Goal: Task Accomplishment & Management: Use online tool/utility

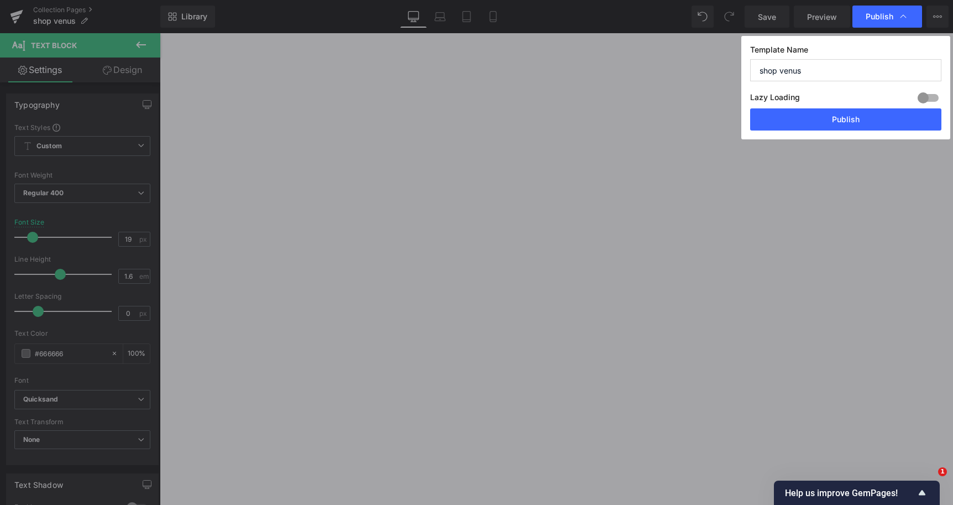
click at [857, 114] on button "Publish" at bounding box center [845, 119] width 191 height 22
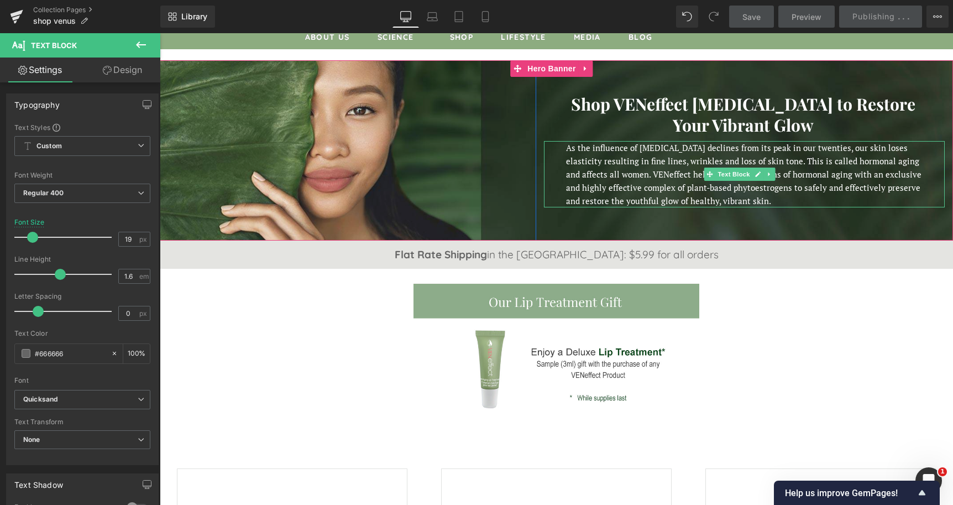
scroll to position [113, 0]
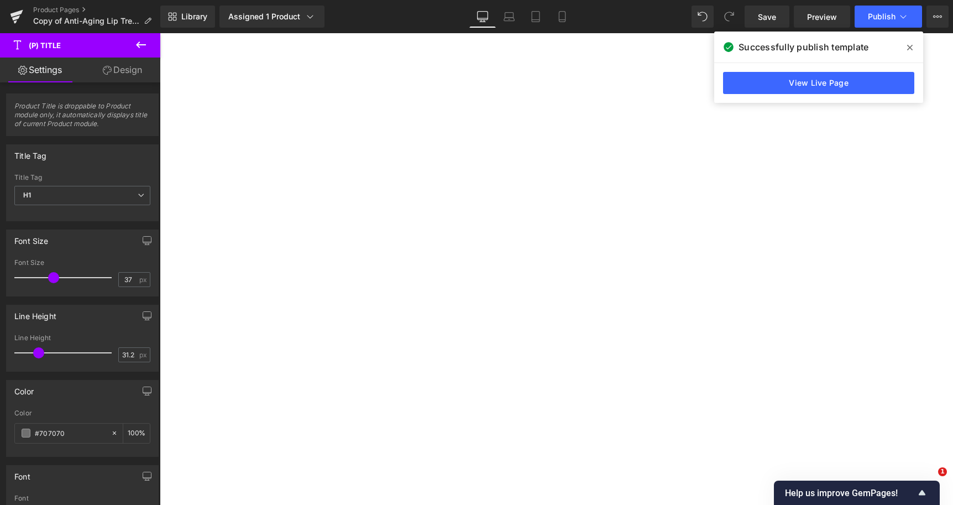
select select
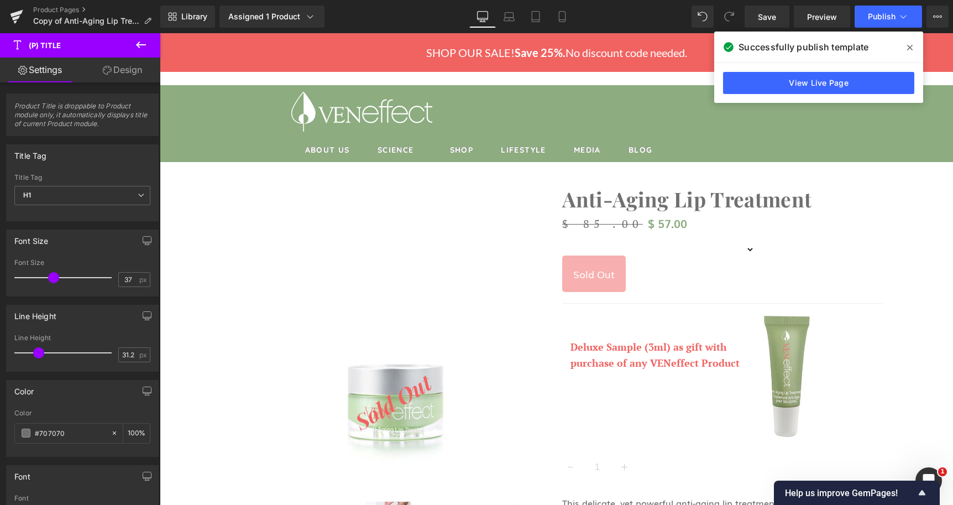
click at [909, 45] on icon at bounding box center [910, 47] width 6 height 9
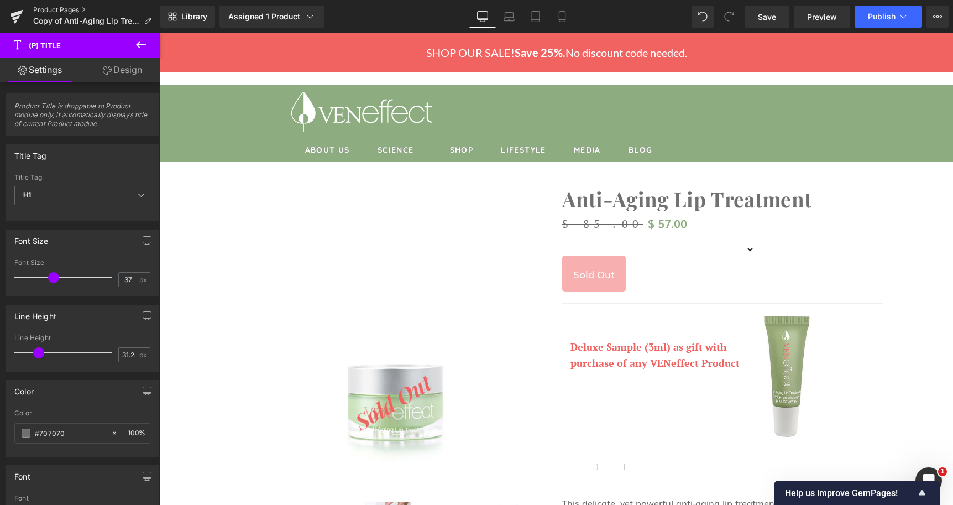
click at [59, 6] on link "Product Pages" at bounding box center [96, 10] width 127 height 9
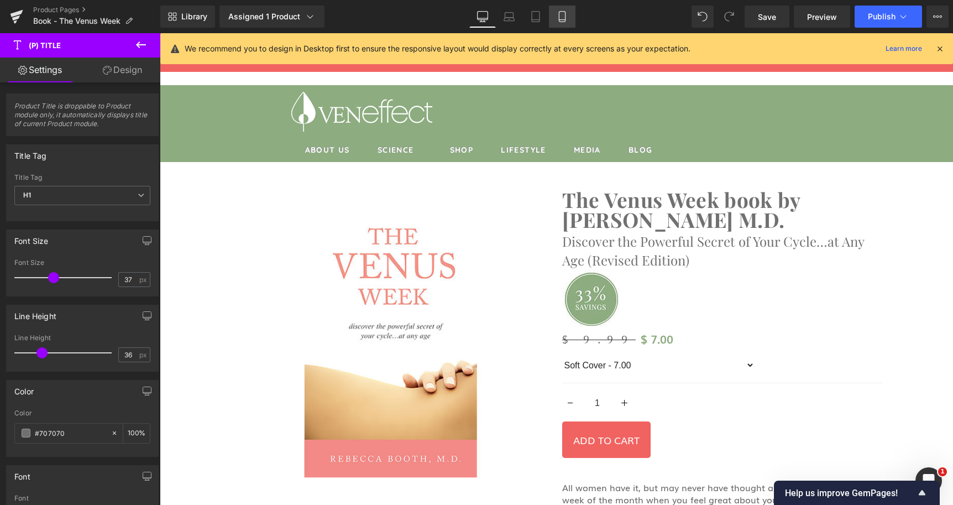
click at [557, 16] on icon at bounding box center [562, 16] width 11 height 11
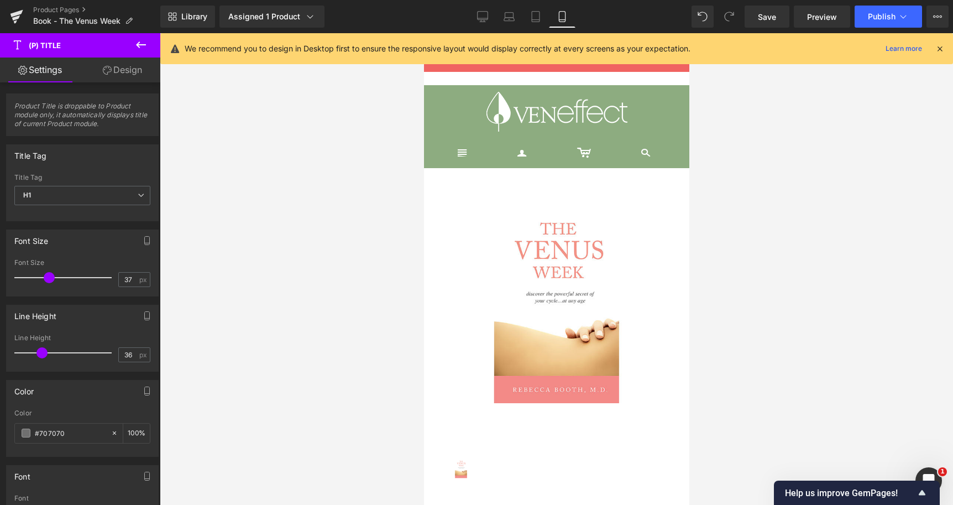
type input "32"
type input "100"
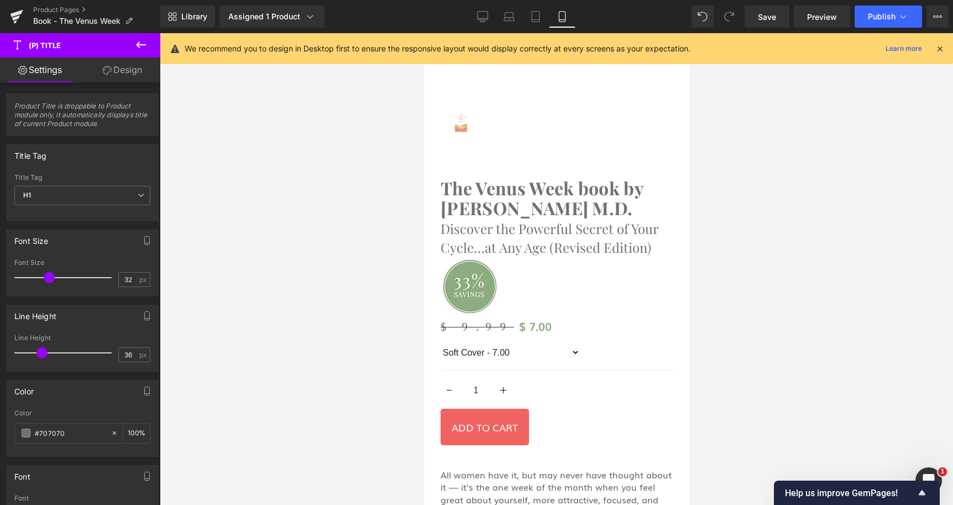
click at [564, 13] on icon at bounding box center [562, 16] width 11 height 11
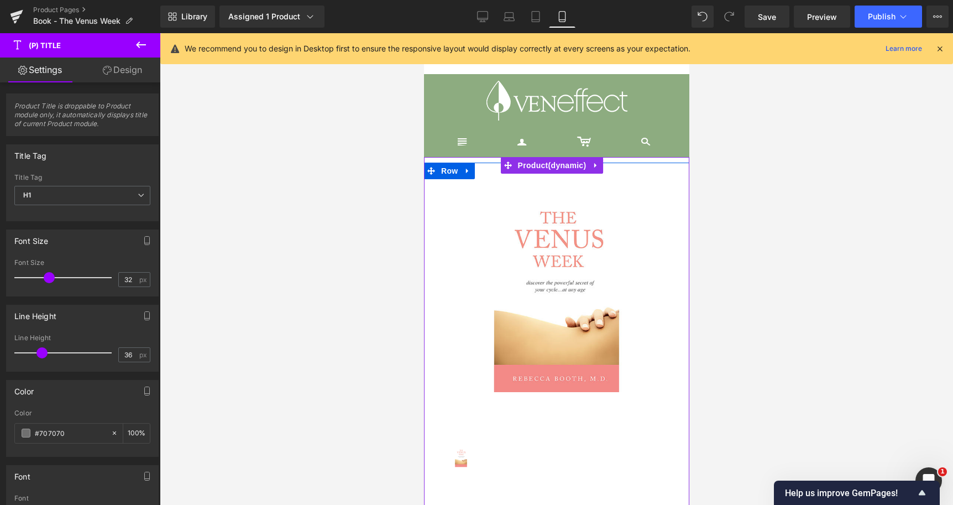
scroll to position [8, 0]
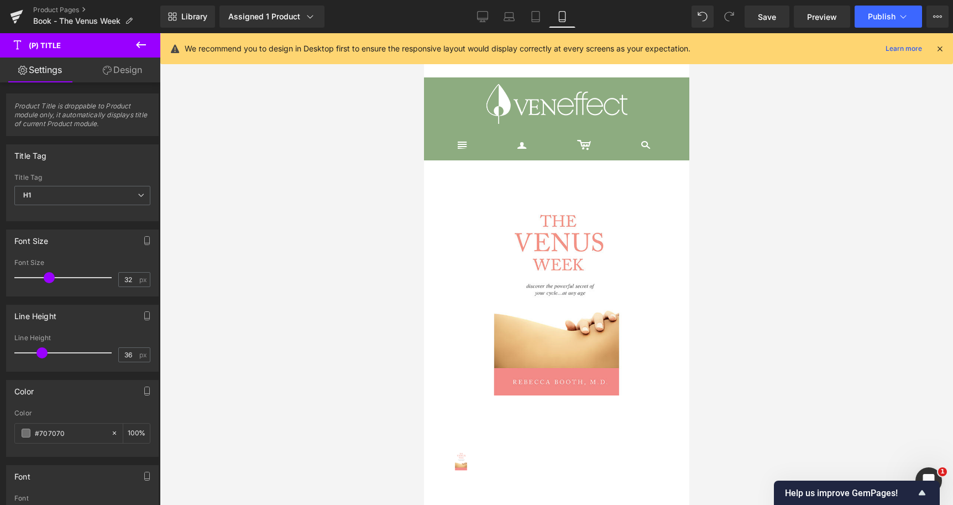
click at [127, 75] on link "Design" at bounding box center [122, 69] width 80 height 25
click at [0, 0] on div "Spacing" at bounding box center [0, 0] width 0 height 0
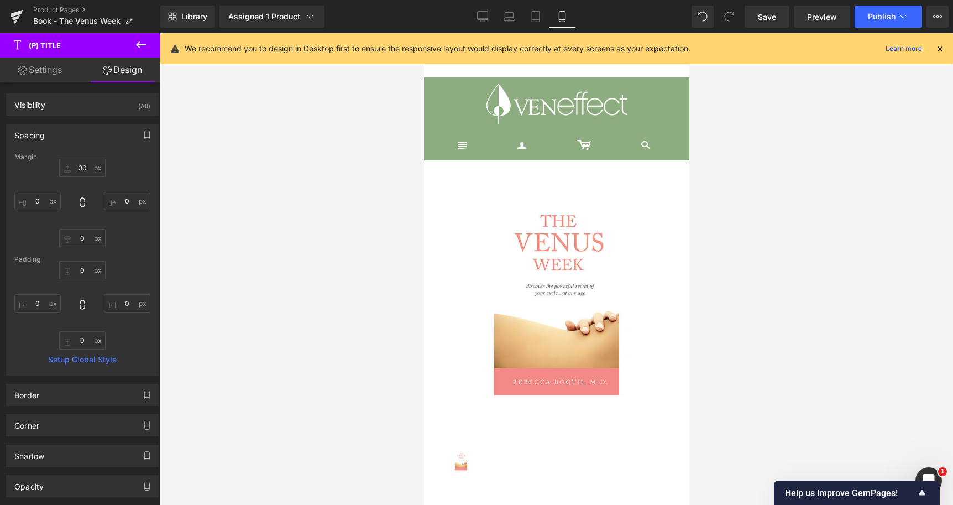
type input "30"
type input "0"
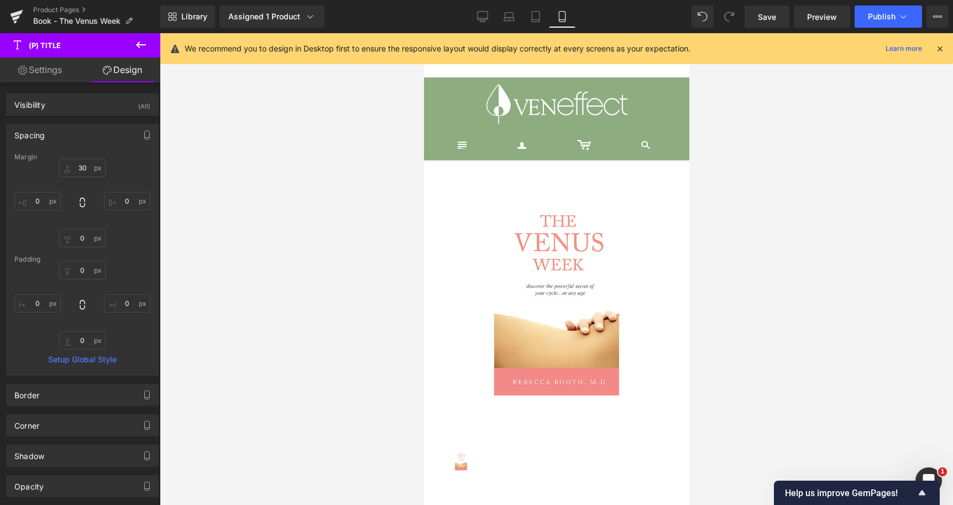
type input "0"
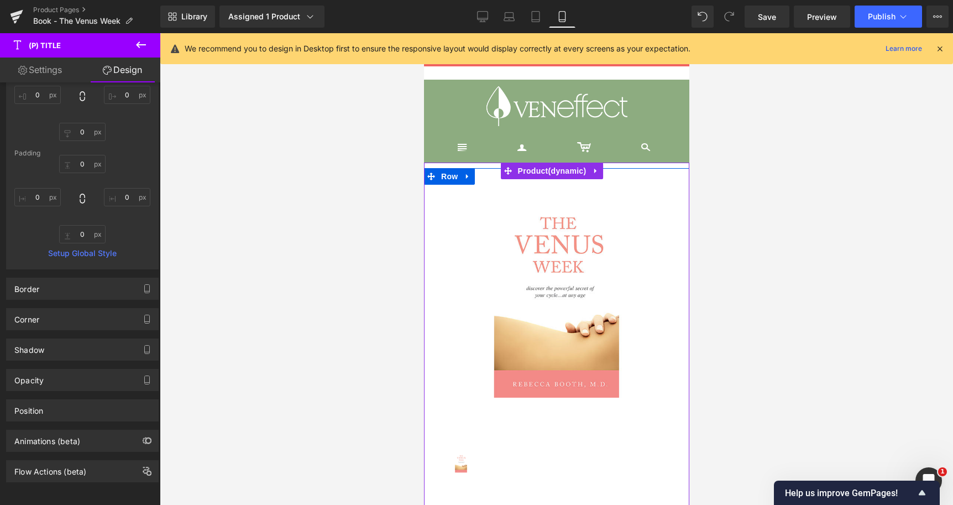
scroll to position [0, 0]
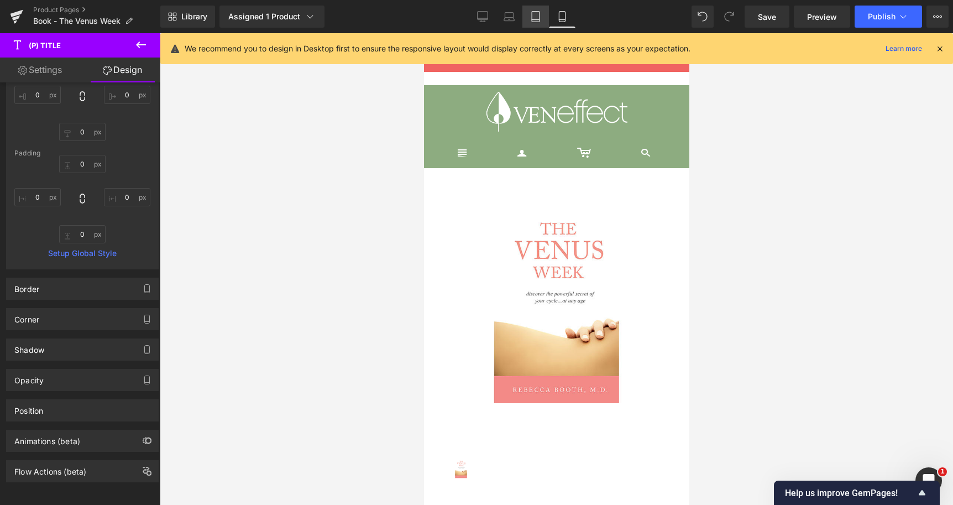
click at [533, 20] on icon at bounding box center [536, 20] width 8 height 0
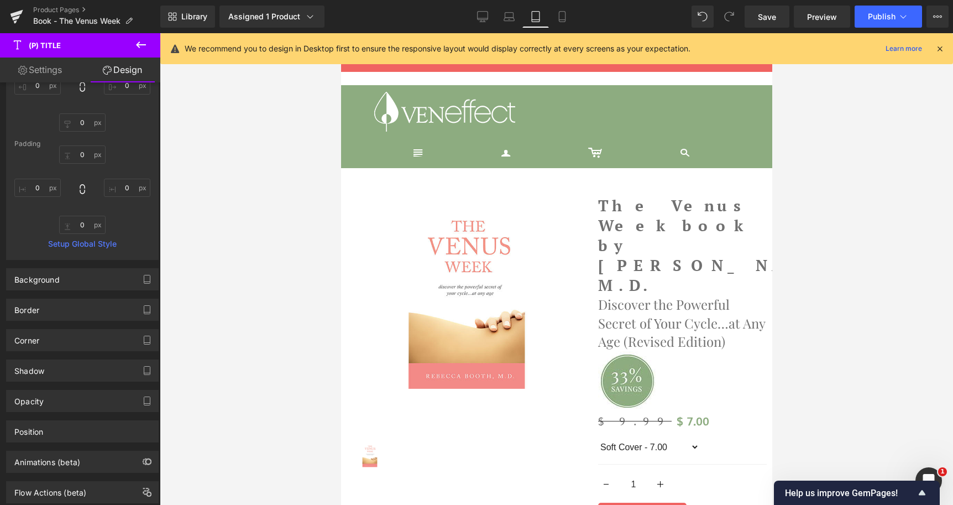
type input "30"
type input "0"
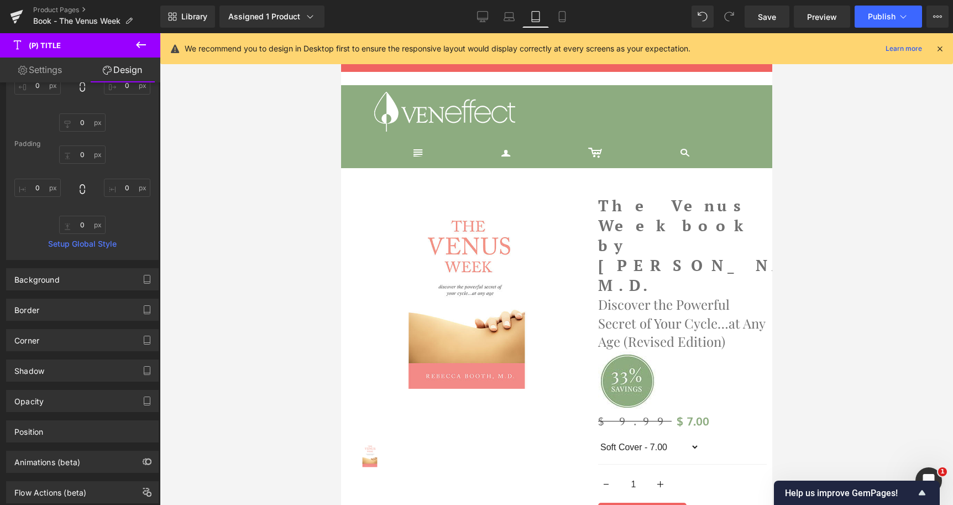
type input "0"
click at [510, 22] on link "Laptop" at bounding box center [509, 17] width 27 height 22
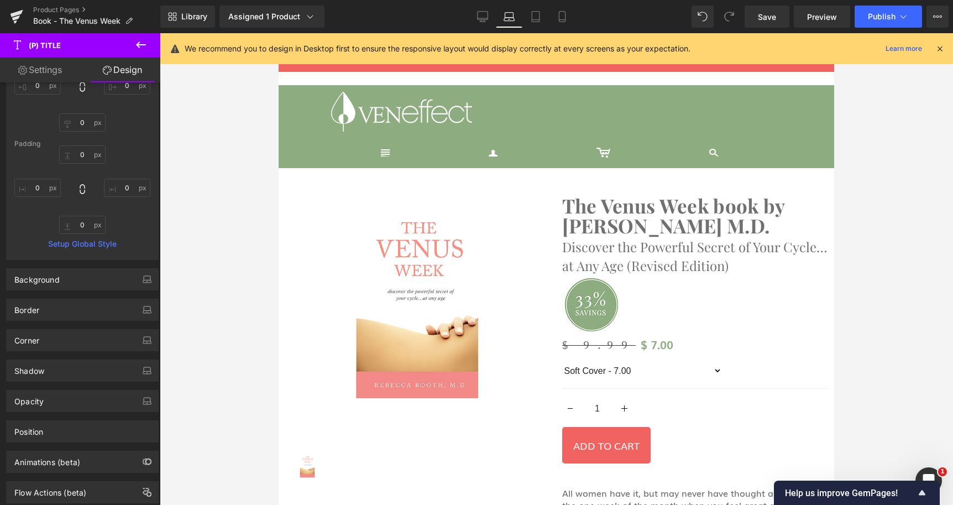
type input "30"
type input "0"
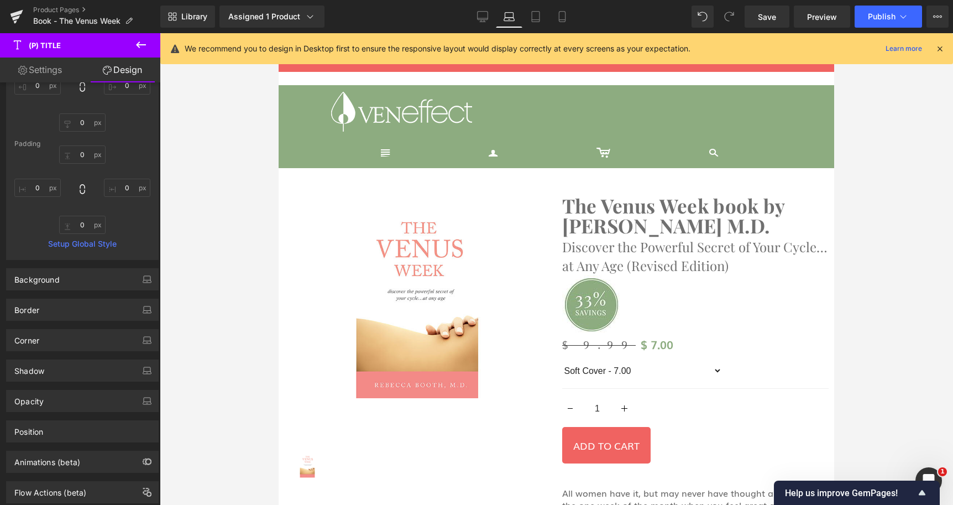
type input "0"
click at [484, 23] on link "Desktop" at bounding box center [482, 17] width 27 height 22
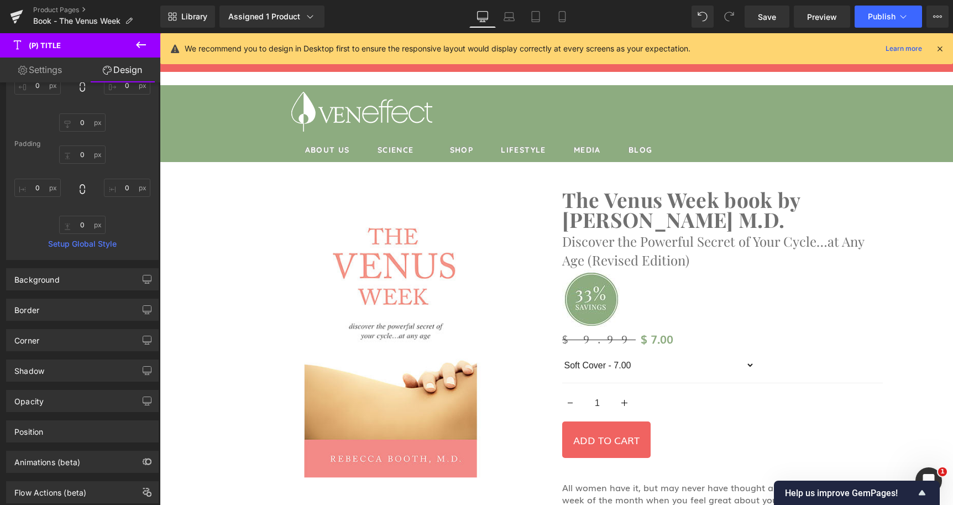
type input "30"
type input "0"
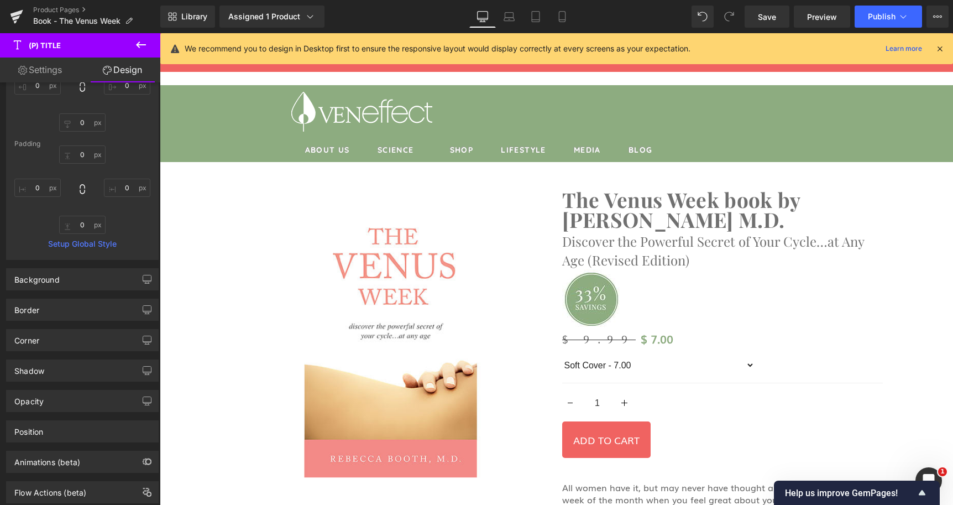
type input "0"
click at [897, 21] on button "Publish" at bounding box center [888, 17] width 67 height 22
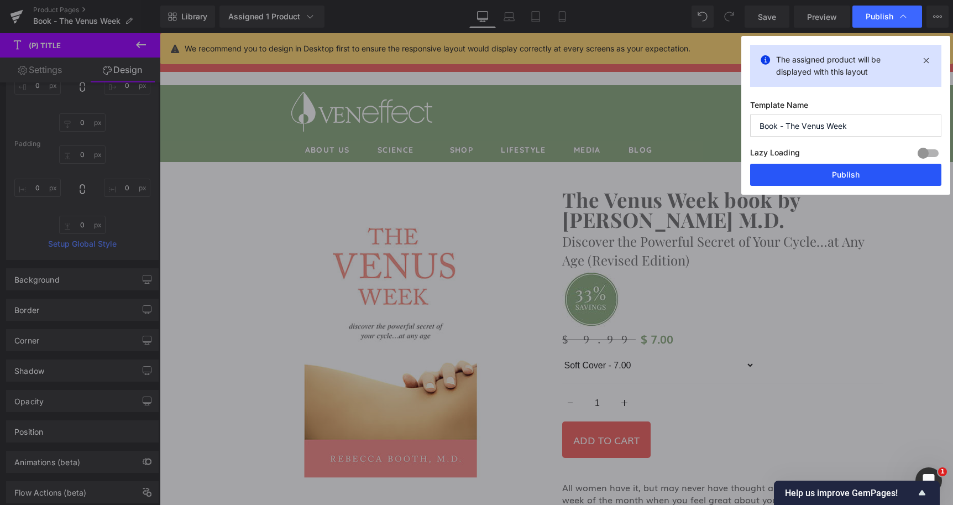
click at [823, 175] on button "Publish" at bounding box center [845, 175] width 191 height 22
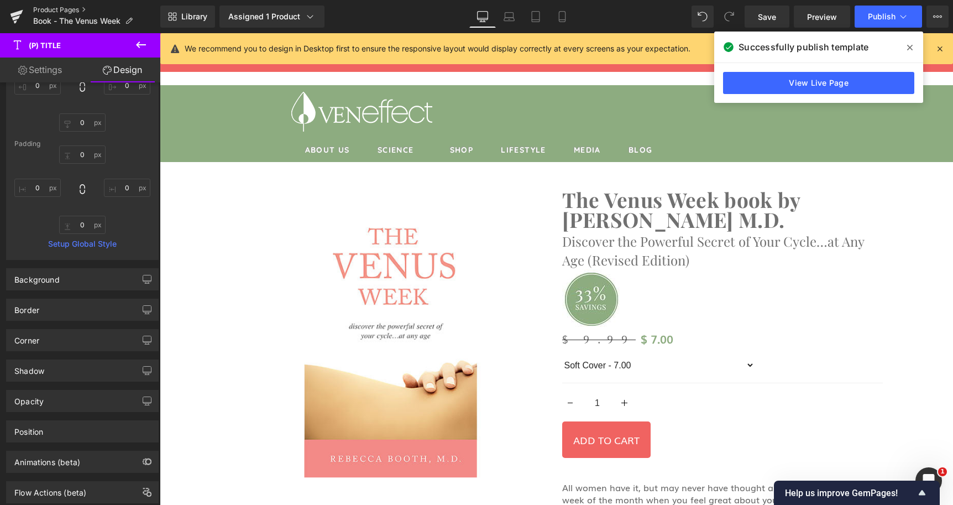
click at [74, 11] on link "Product Pages" at bounding box center [96, 10] width 127 height 9
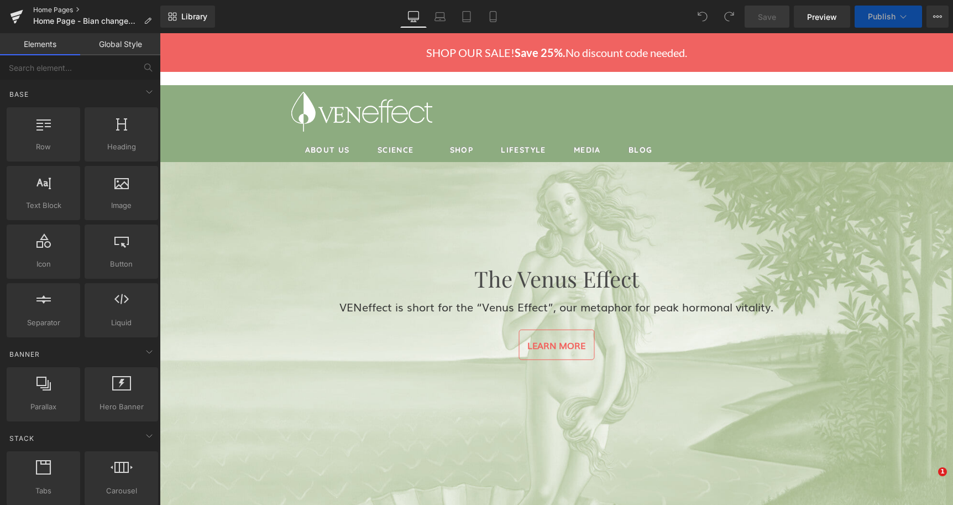
click at [56, 9] on link "Home Pages" at bounding box center [96, 10] width 127 height 9
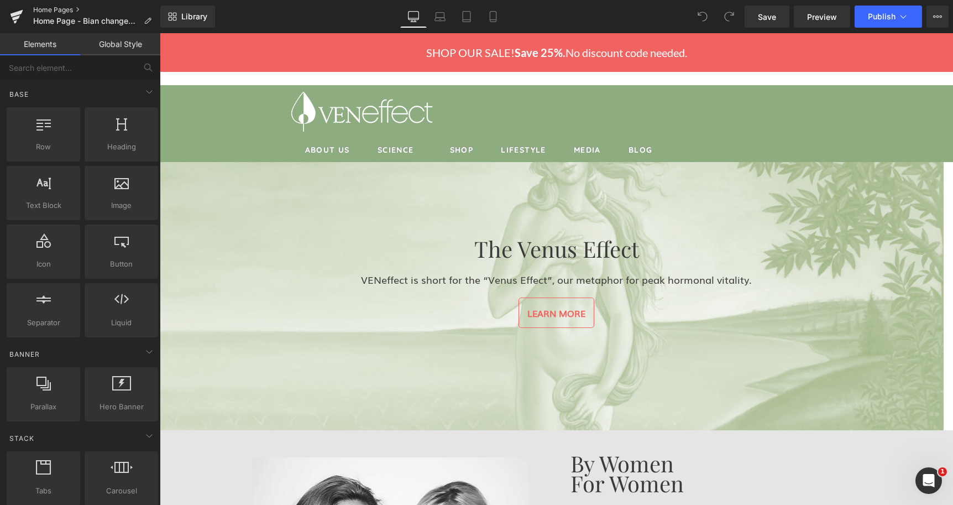
click at [53, 12] on link "Home Pages" at bounding box center [96, 10] width 127 height 9
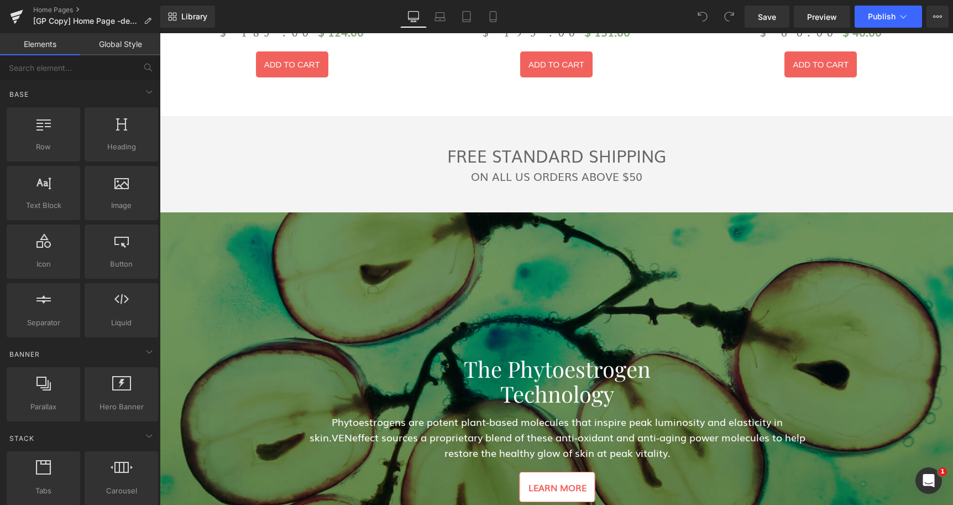
scroll to position [1240, 0]
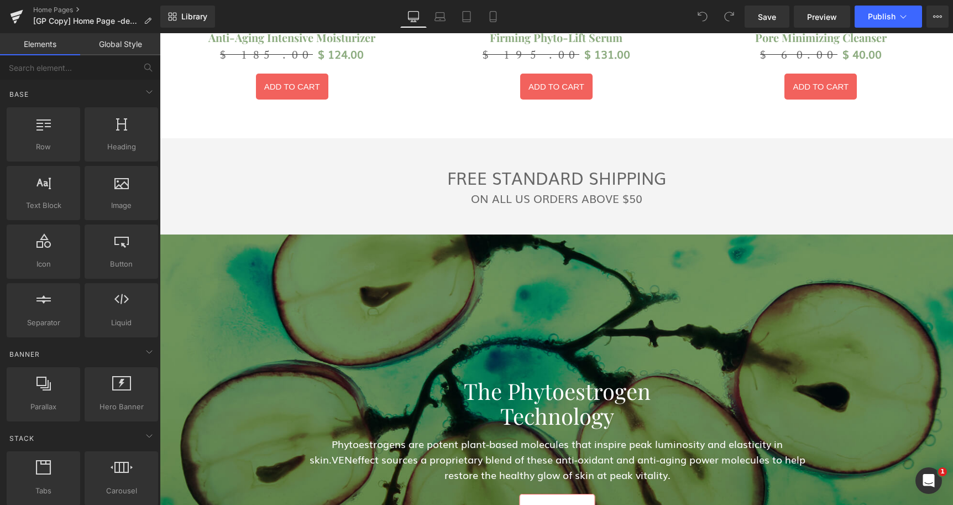
click at [606, 201] on font "ON ALL US ORDERS ABOVE $50" at bounding box center [556, 198] width 171 height 17
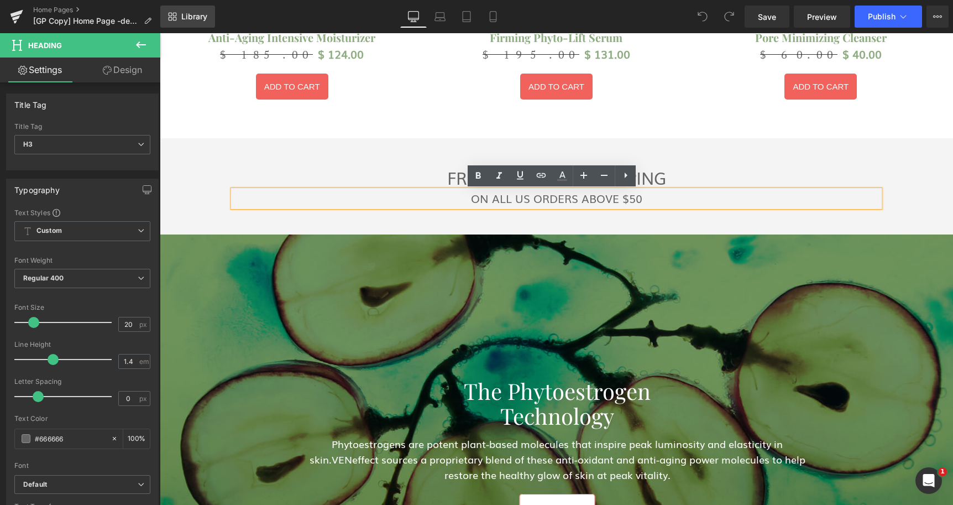
click at [202, 16] on span "Library" at bounding box center [194, 17] width 26 height 10
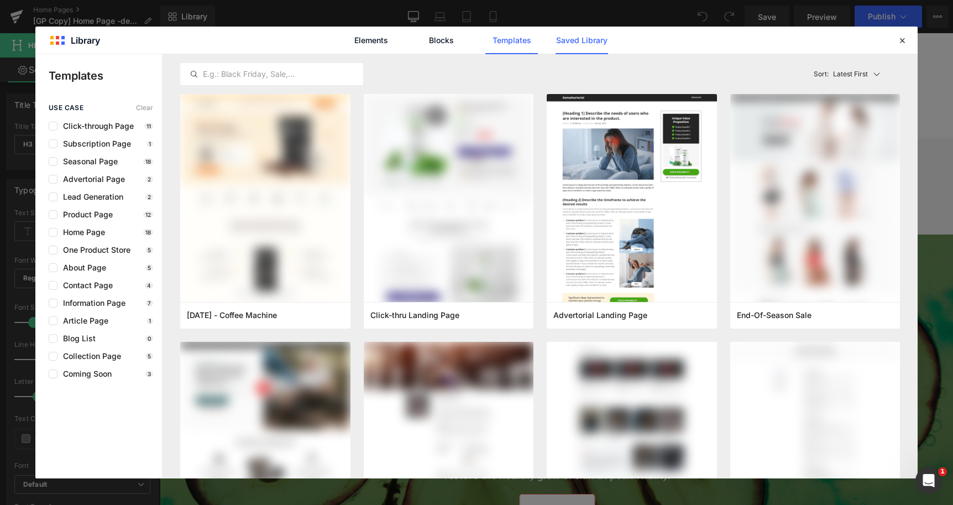
click at [594, 49] on link "Saved Library" at bounding box center [582, 41] width 53 height 28
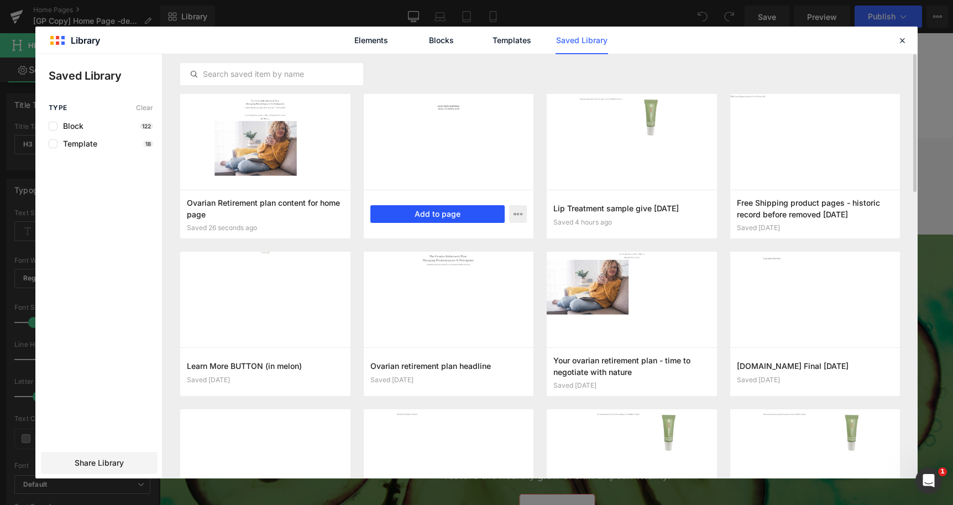
click at [431, 217] on button "Add to page" at bounding box center [437, 214] width 135 height 18
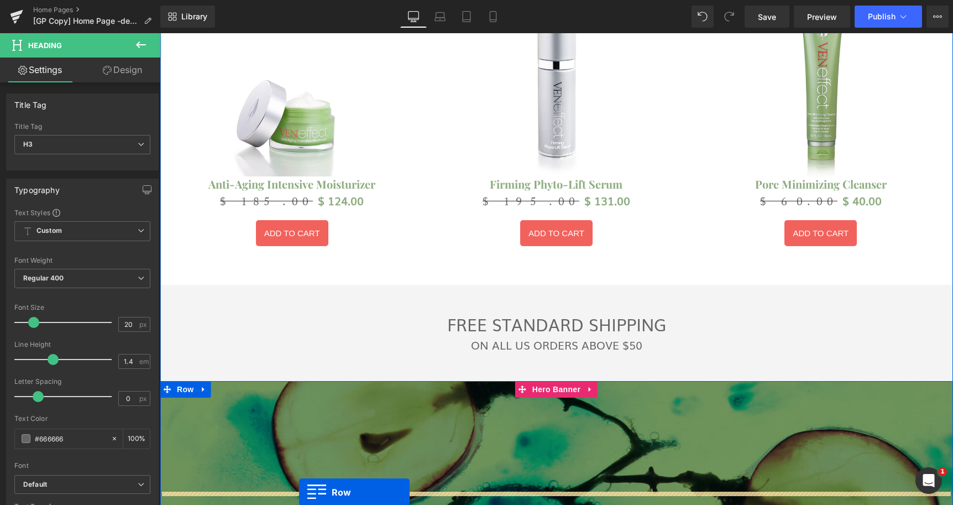
scroll to position [1127, 0]
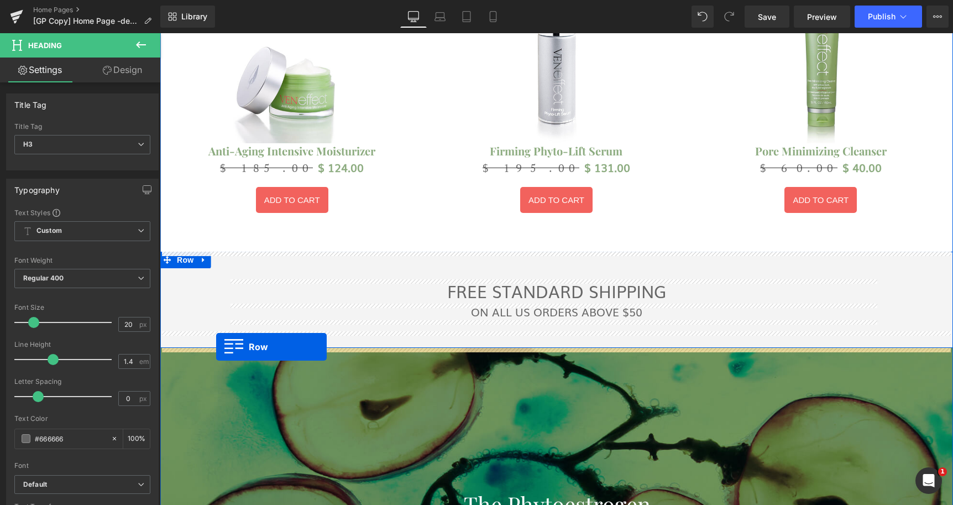
drag, startPoint x: 164, startPoint y: 270, endPoint x: 216, endPoint y: 347, distance: 93.1
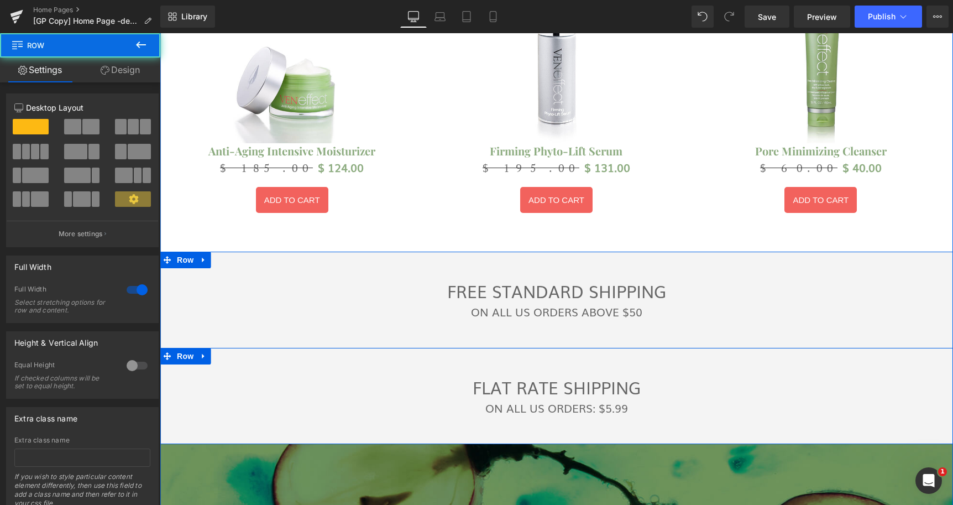
scroll to position [3703, 784]
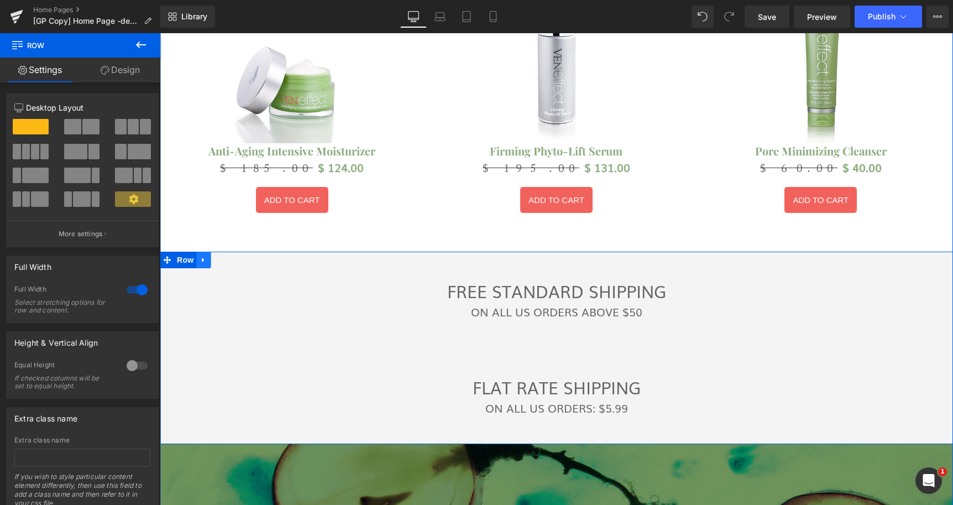
click at [202, 258] on icon at bounding box center [203, 259] width 2 height 5
click at [225, 259] on link at bounding box center [232, 260] width 14 height 17
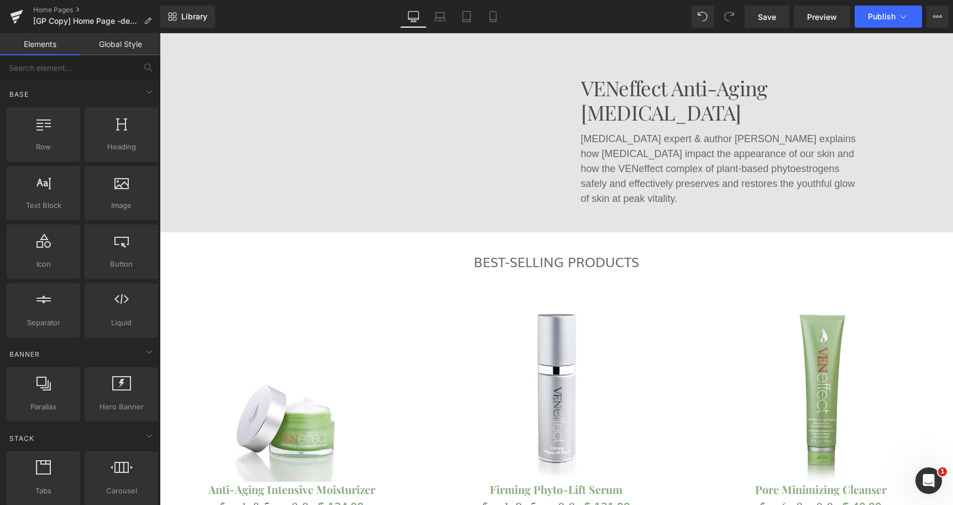
scroll to position [563, 0]
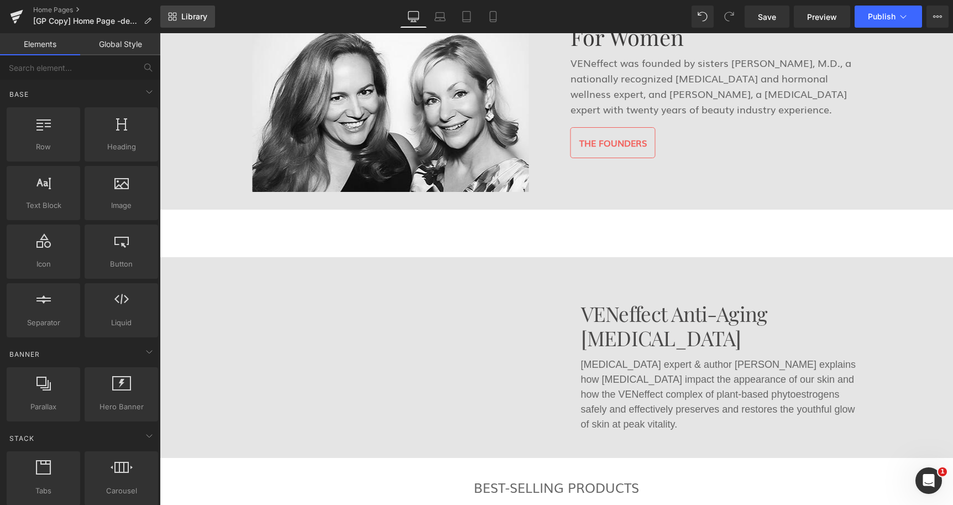
click at [188, 22] on link "Library" at bounding box center [187, 17] width 55 height 22
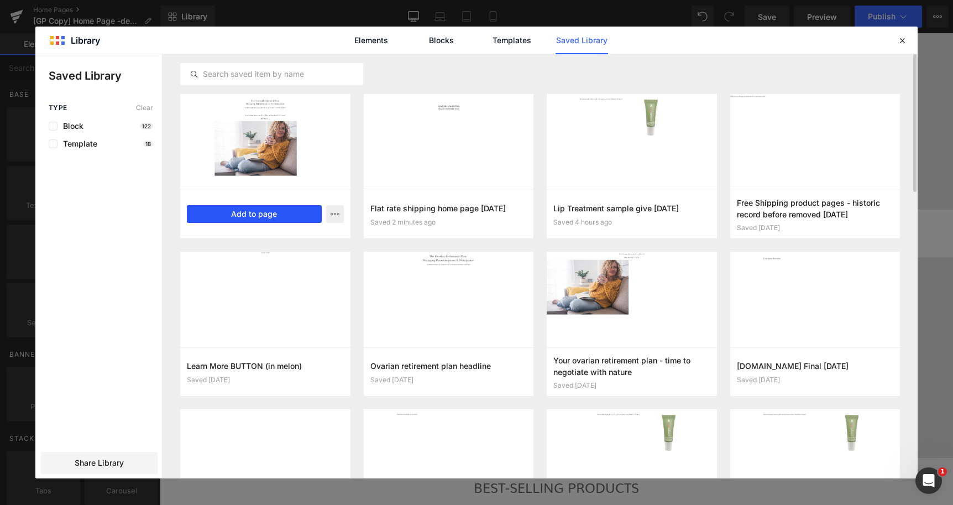
click at [248, 213] on button "Add to page" at bounding box center [254, 214] width 135 height 18
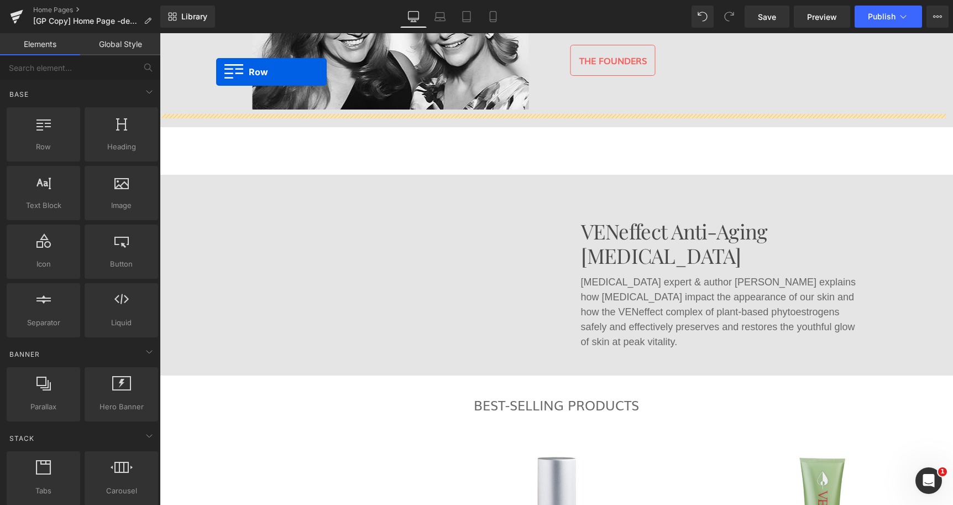
scroll to position [579, 0]
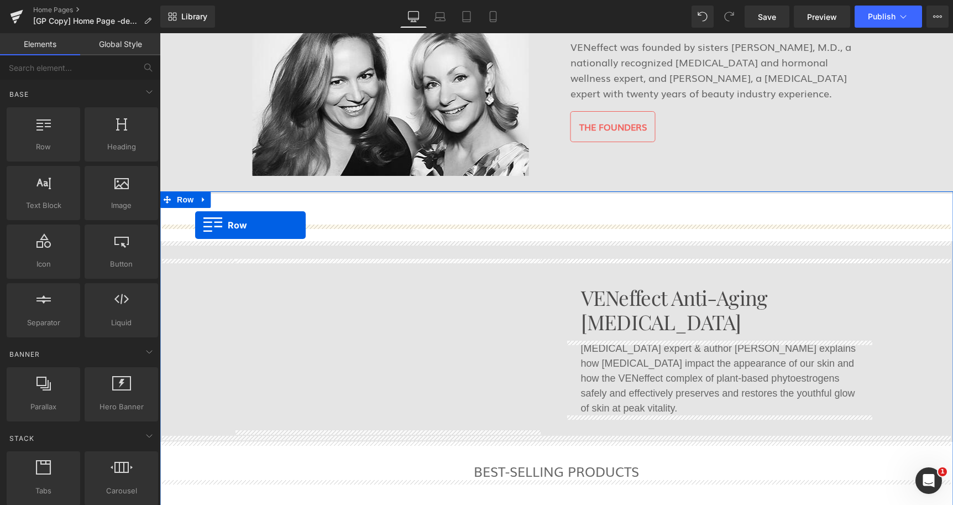
drag, startPoint x: 167, startPoint y: 99, endPoint x: 195, endPoint y: 225, distance: 129.2
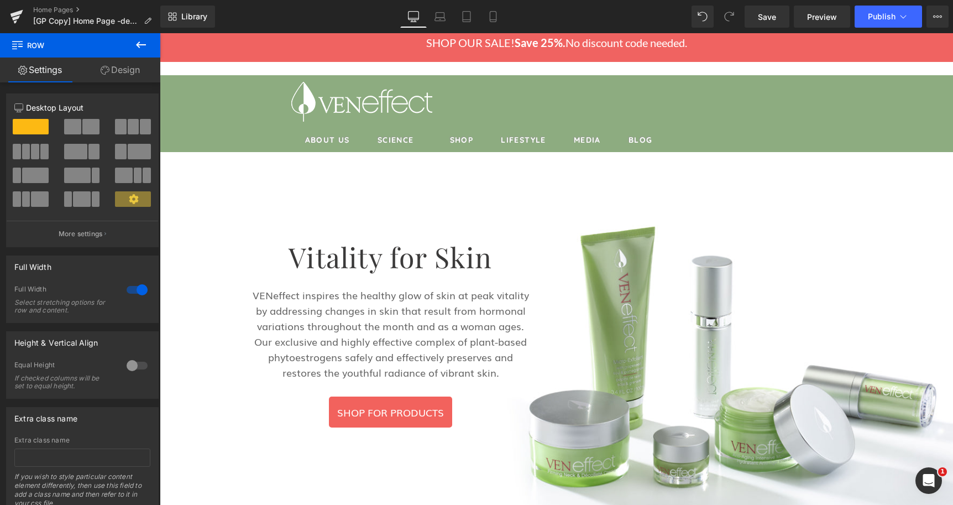
scroll to position [0, 0]
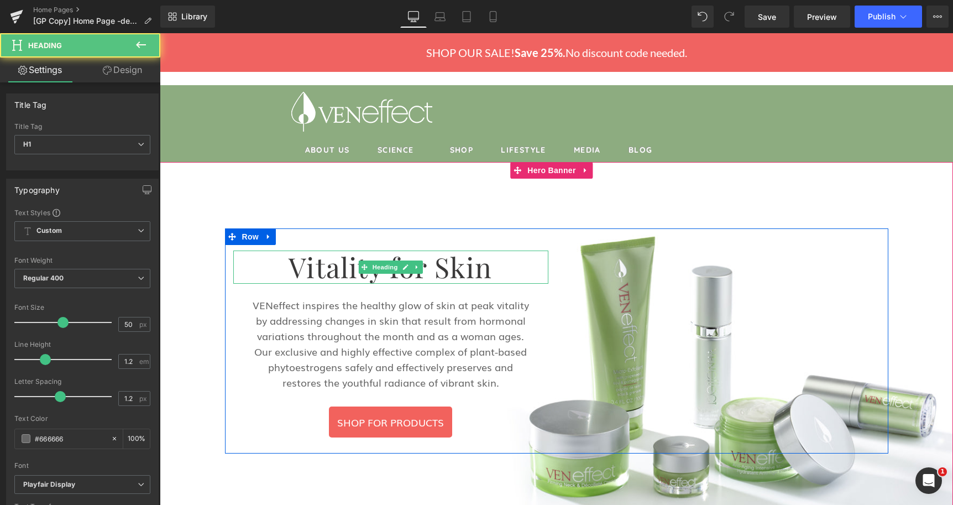
click at [329, 261] on font "Vitality for Skin" at bounding box center [390, 266] width 203 height 37
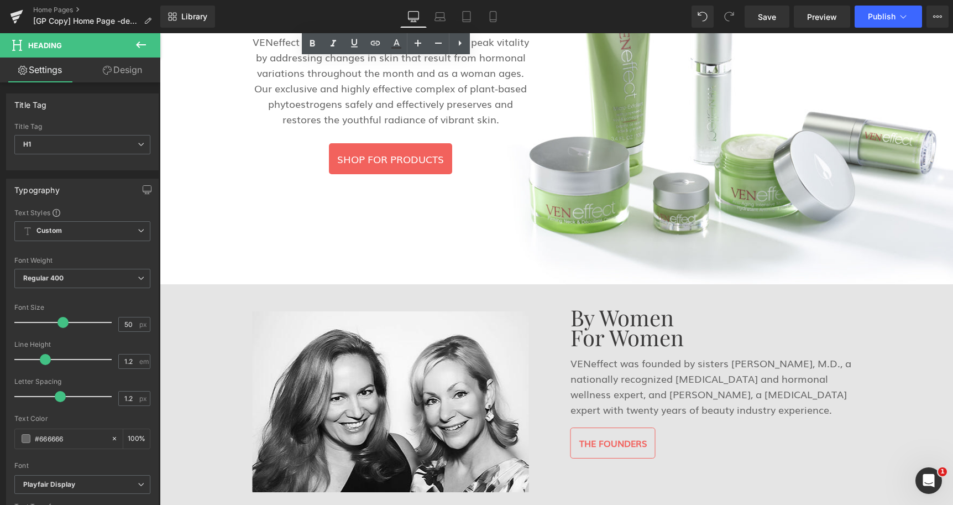
scroll to position [282, 0]
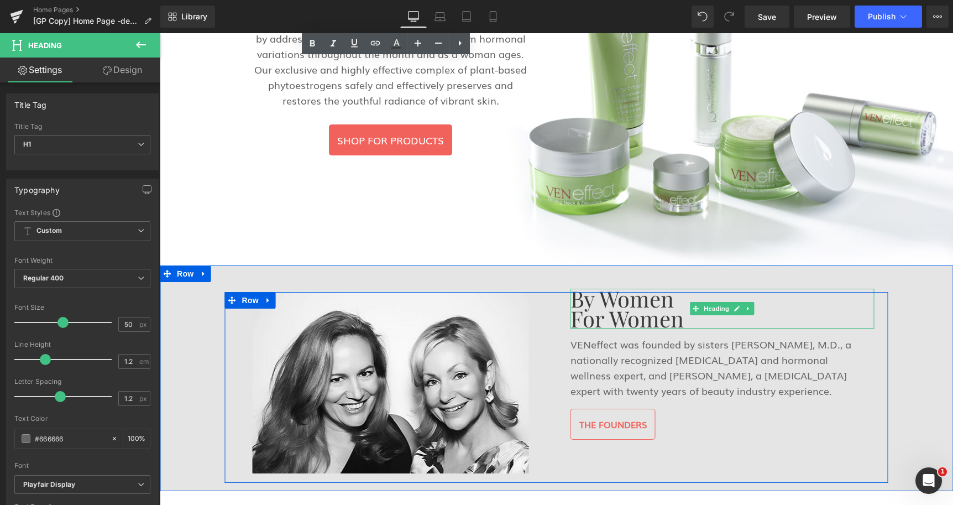
click at [587, 310] on font "By Women For Women" at bounding box center [626, 308] width 113 height 49
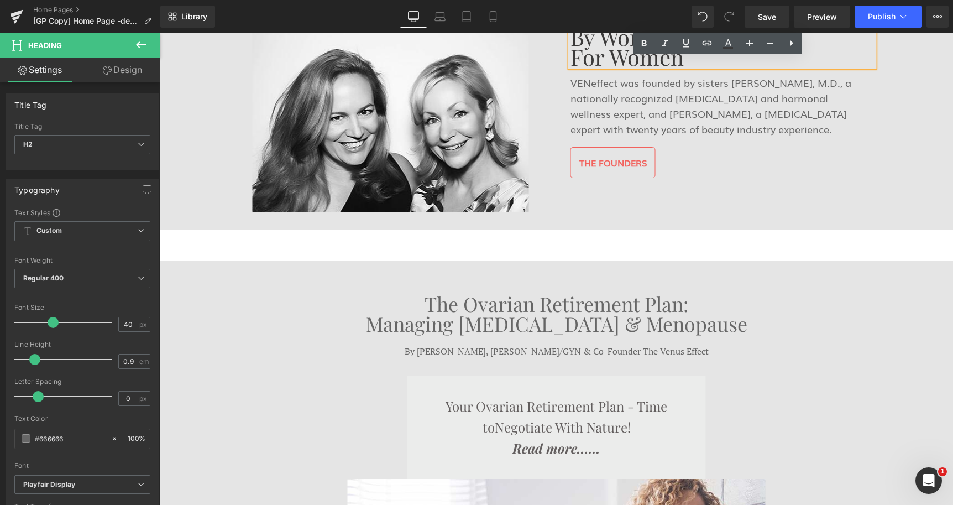
scroll to position [564, 0]
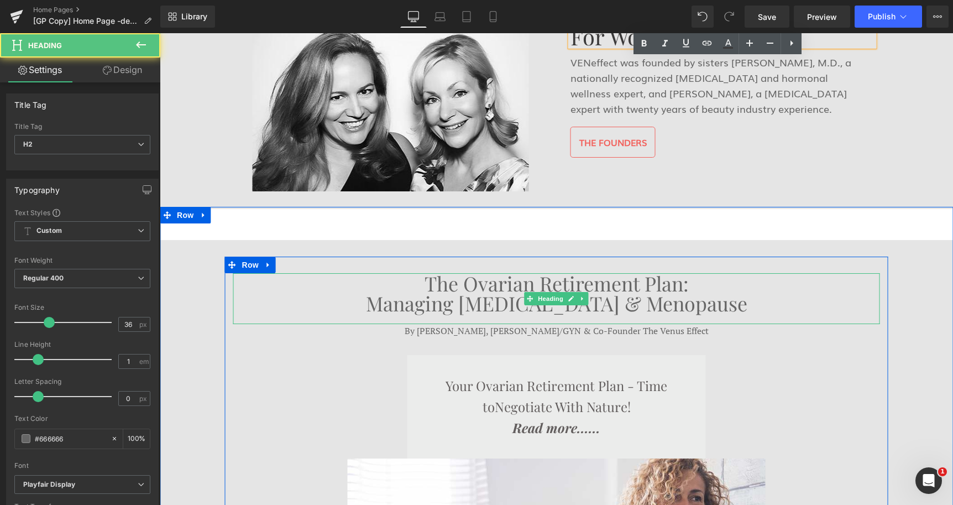
click at [575, 284] on span "The Ovarian Retirement Plan:" at bounding box center [557, 283] width 264 height 27
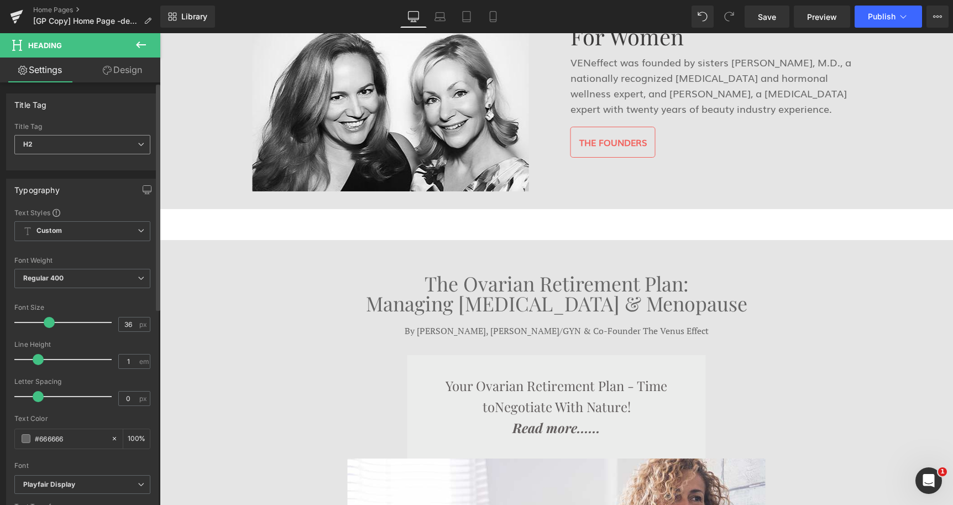
click at [133, 139] on span "H2" at bounding box center [82, 144] width 136 height 19
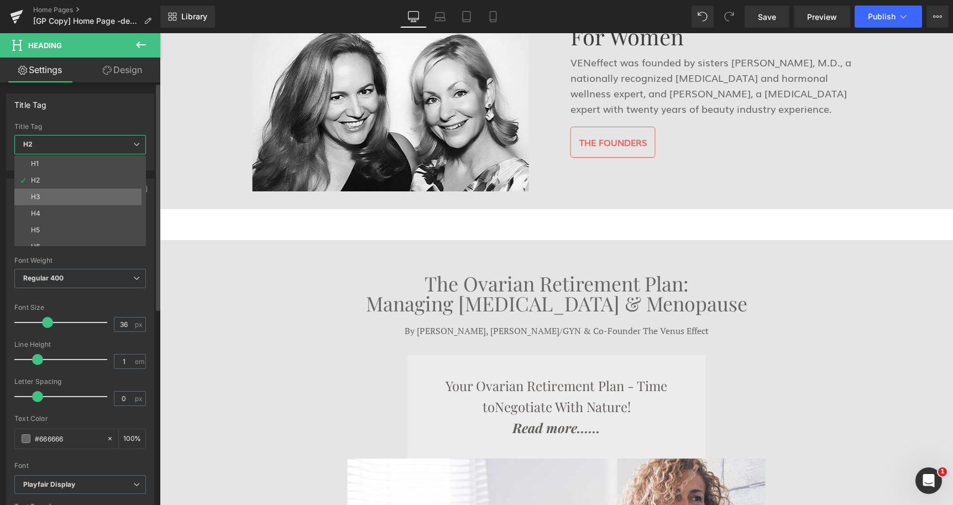
click at [92, 197] on li "H3" at bounding box center [82, 197] width 137 height 17
type input "18.72"
type input "1.4"
type input "100"
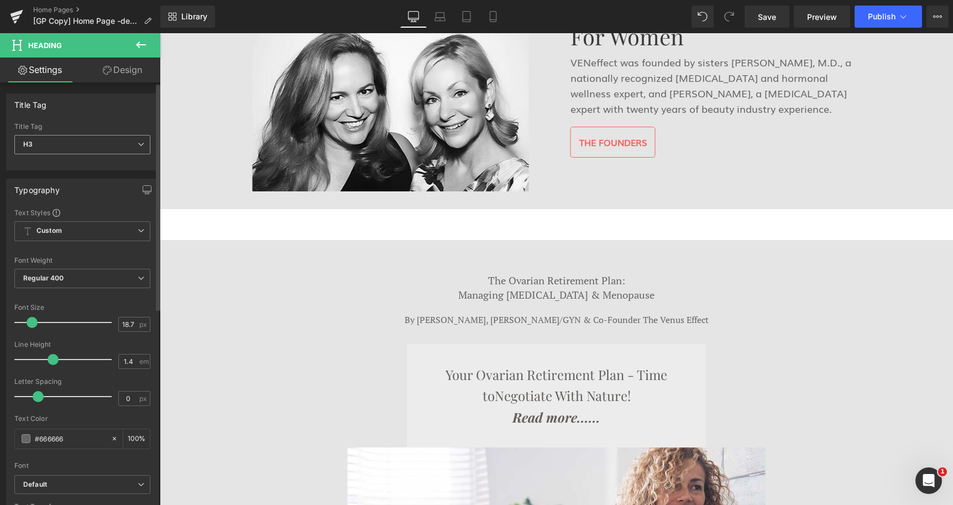
scroll to position [3910, 784]
click at [116, 149] on span "H3" at bounding box center [82, 144] width 136 height 19
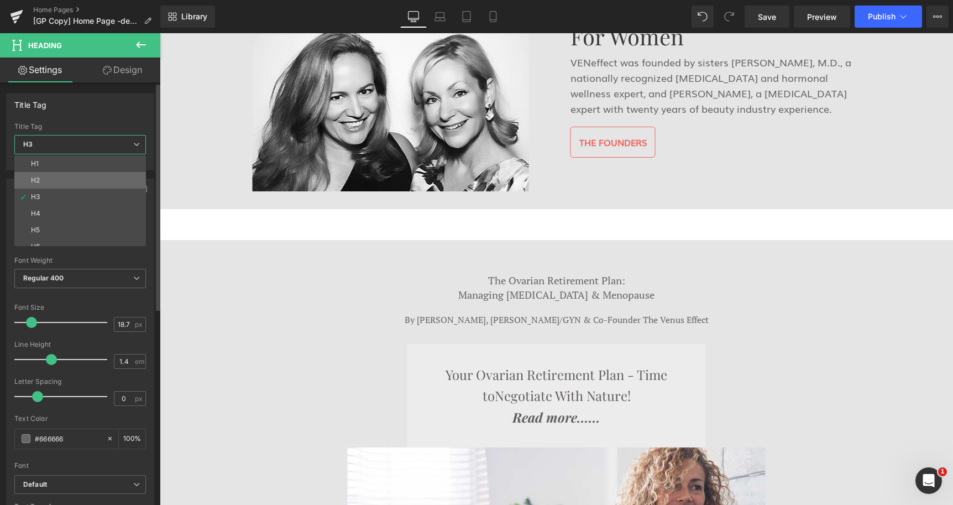
click at [94, 179] on li "H2" at bounding box center [82, 180] width 137 height 17
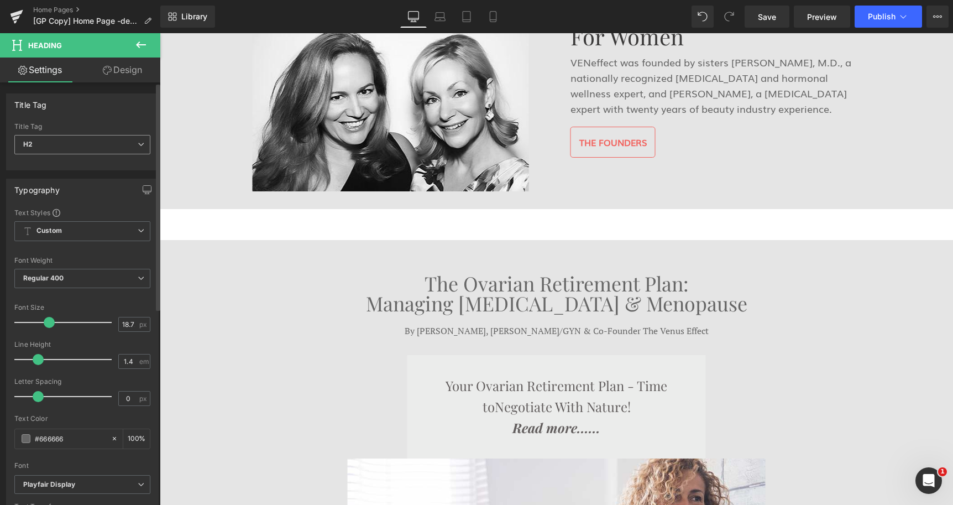
type input "36"
type input "1"
type input "100"
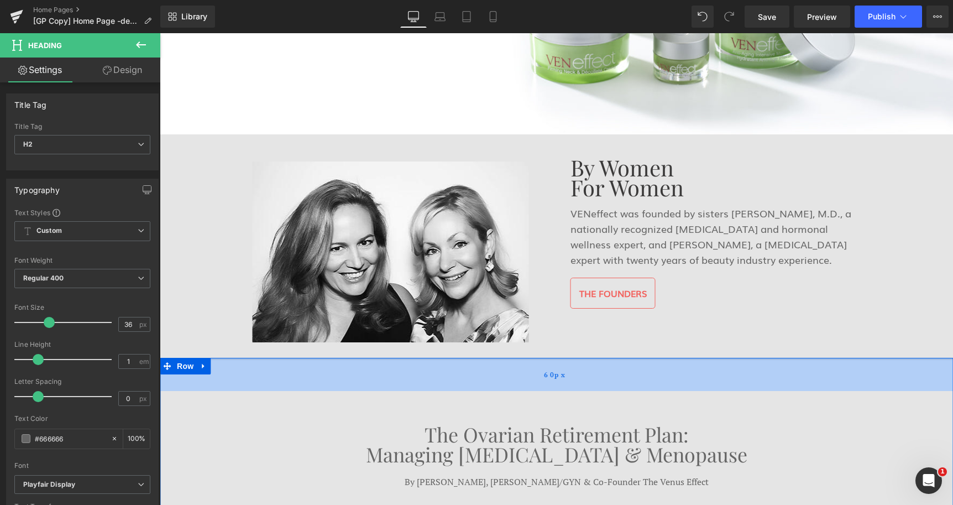
scroll to position [395, 0]
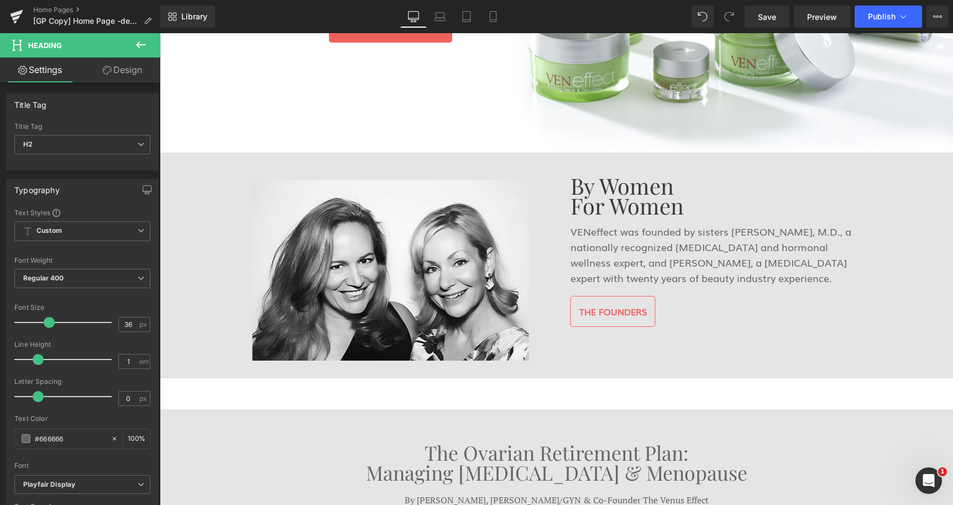
click at [642, 188] on font "By Women For Women" at bounding box center [626, 195] width 113 height 49
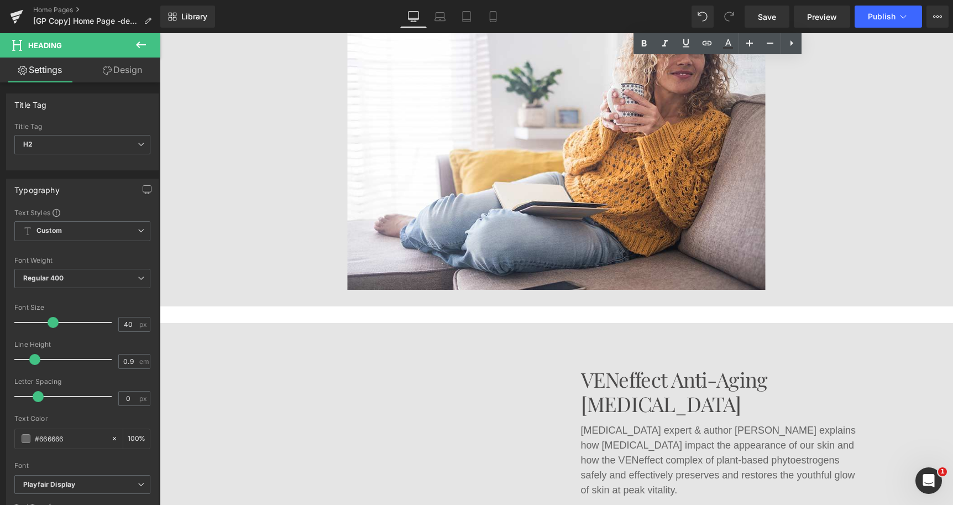
scroll to position [1015, 0]
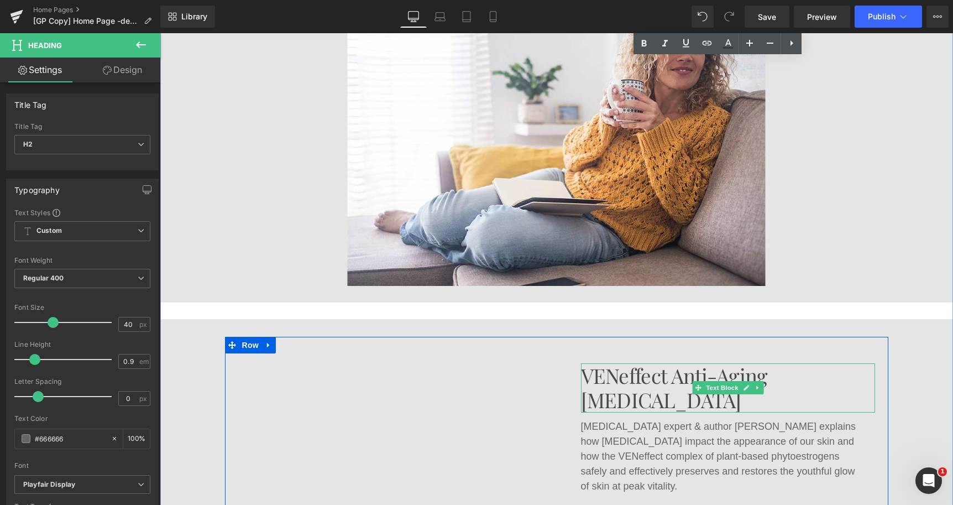
click at [655, 363] on p "VENeffect Anti-Aging" at bounding box center [728, 375] width 294 height 24
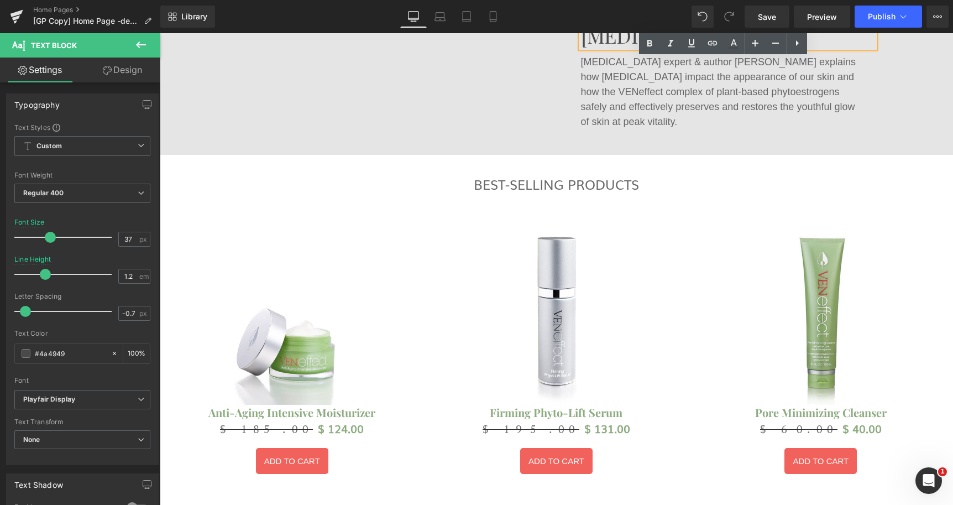
scroll to position [1353, 0]
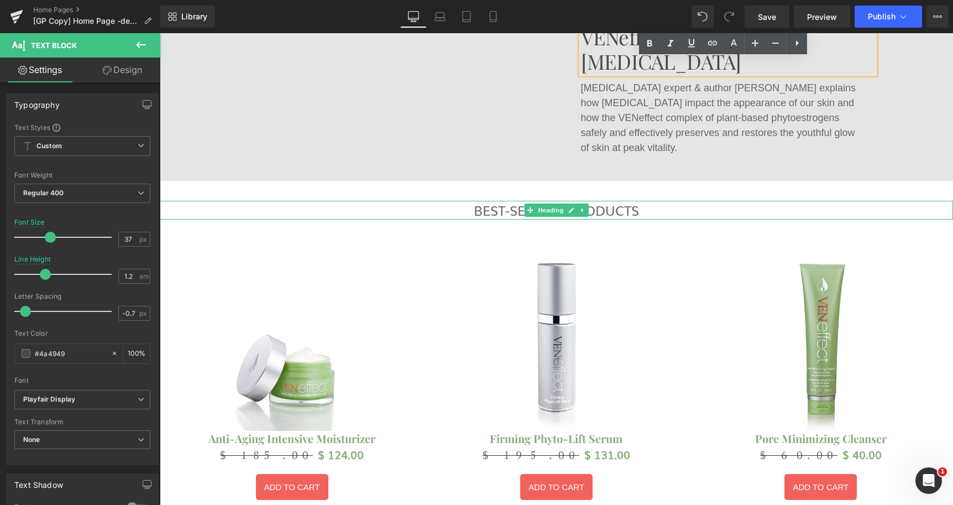
click at [527, 207] on icon at bounding box center [530, 210] width 6 height 7
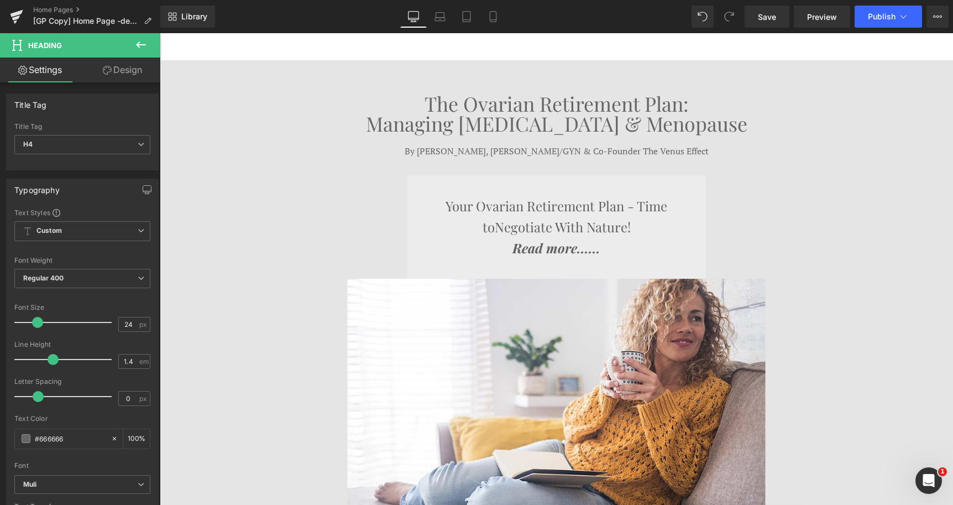
scroll to position [677, 0]
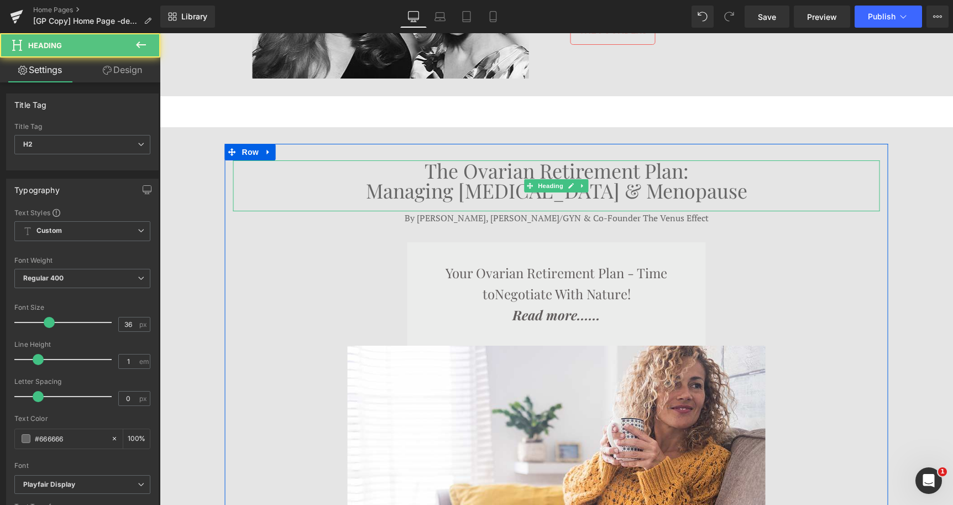
click at [520, 168] on span "The Ovarian Retirement Plan:" at bounding box center [557, 170] width 264 height 27
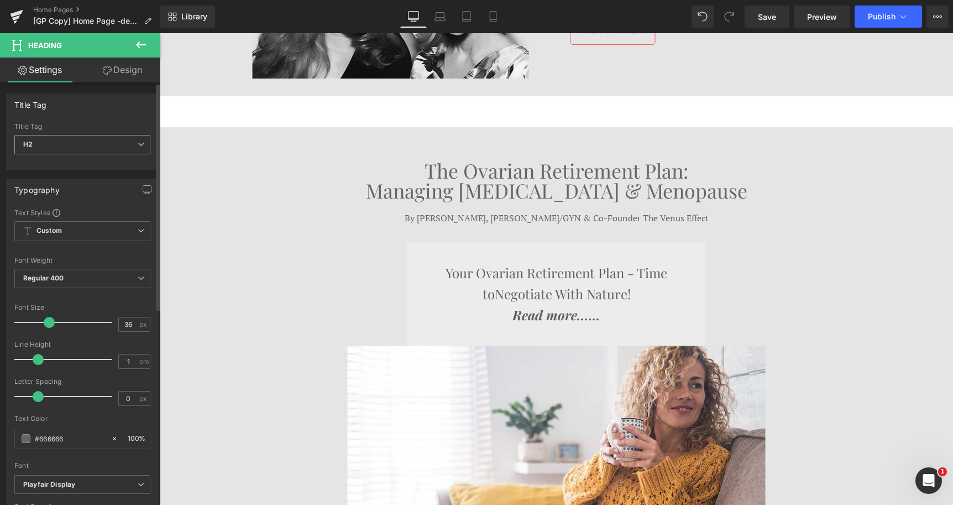
click at [116, 140] on span "H2" at bounding box center [82, 144] width 136 height 19
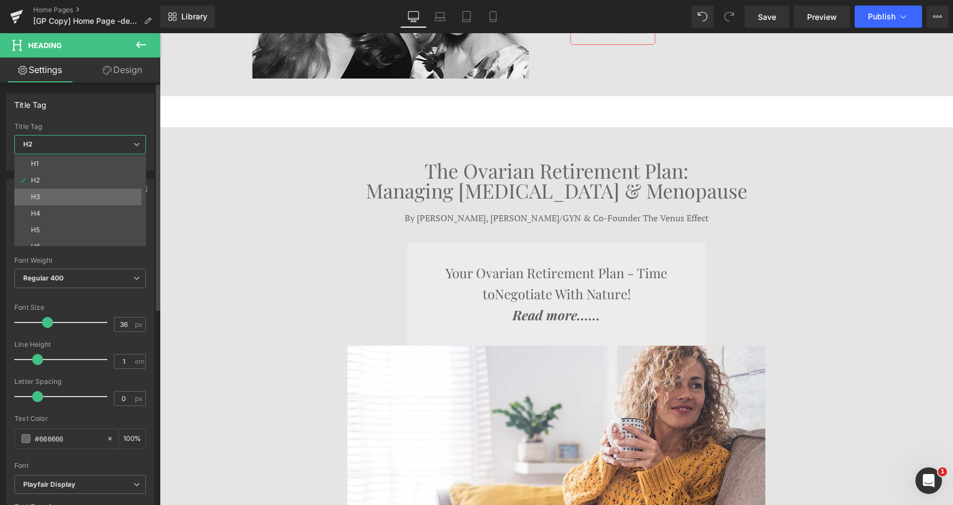
click at [60, 191] on li "H3" at bounding box center [82, 197] width 137 height 17
type input "18.72"
type input "1.4"
type input "100"
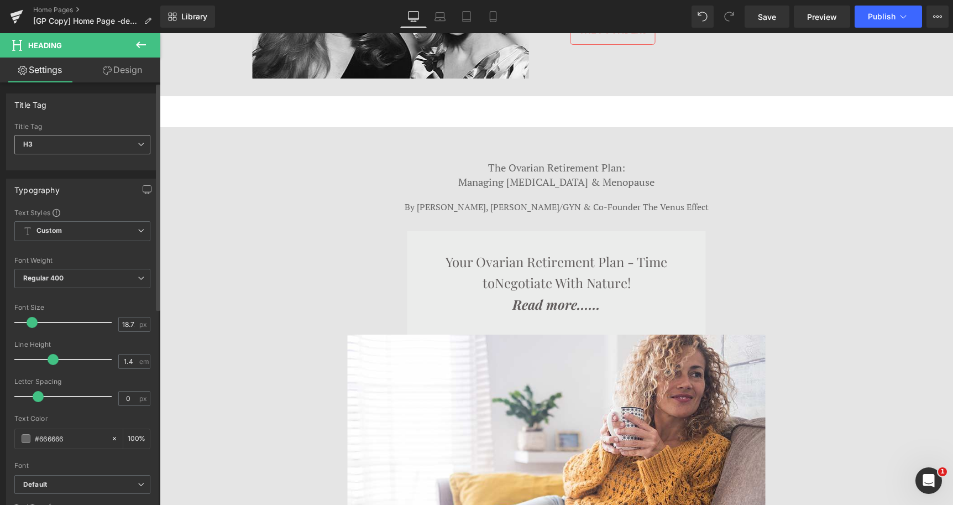
scroll to position [3910, 784]
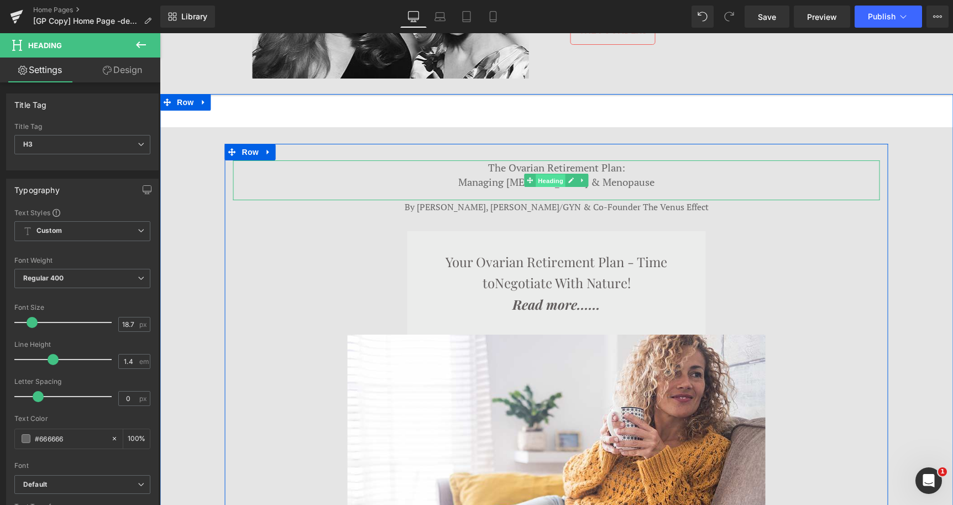
click at [542, 180] on span "Heading" at bounding box center [551, 180] width 30 height 13
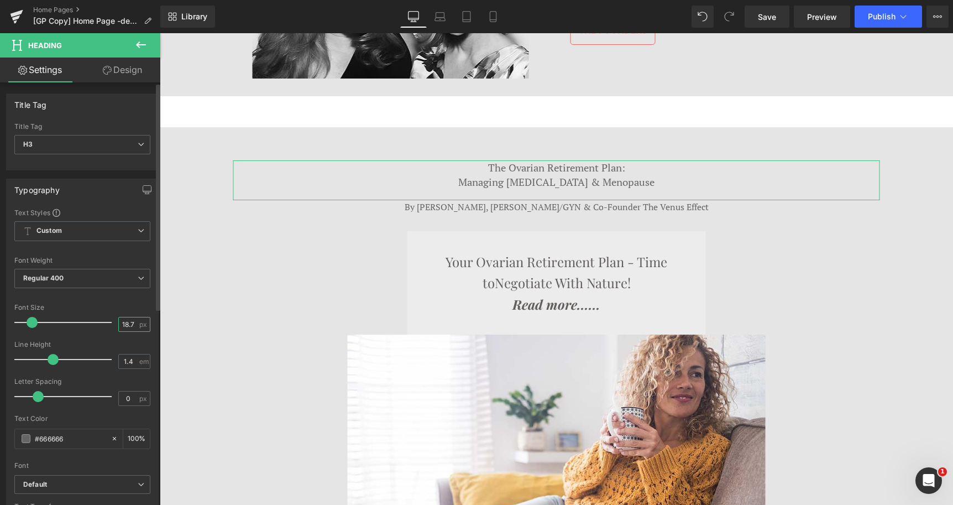
scroll to position [0, 4]
drag, startPoint x: 113, startPoint y: 324, endPoint x: 128, endPoint y: 327, distance: 15.1
click at [128, 327] on input "18.72" at bounding box center [128, 324] width 19 height 14
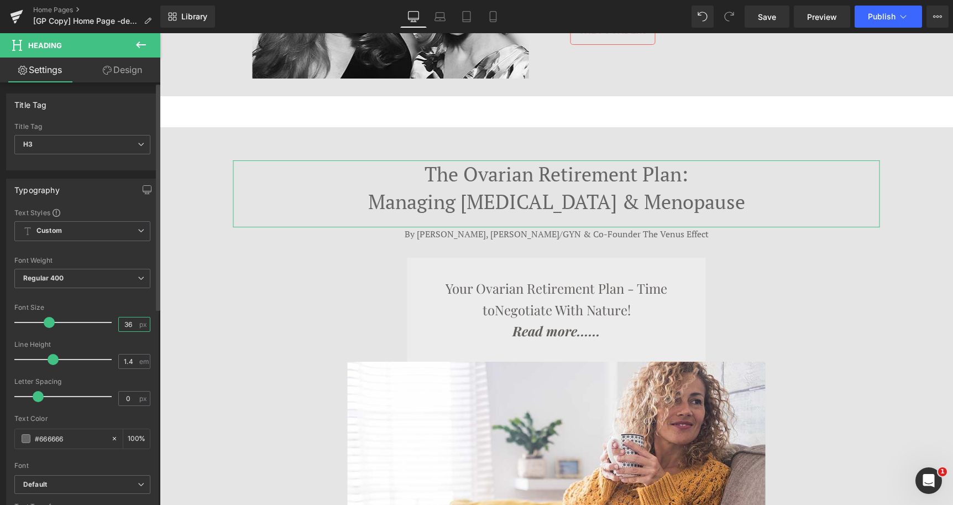
scroll to position [3936, 784]
type input "36"
click at [119, 362] on input "1.4" at bounding box center [128, 361] width 19 height 14
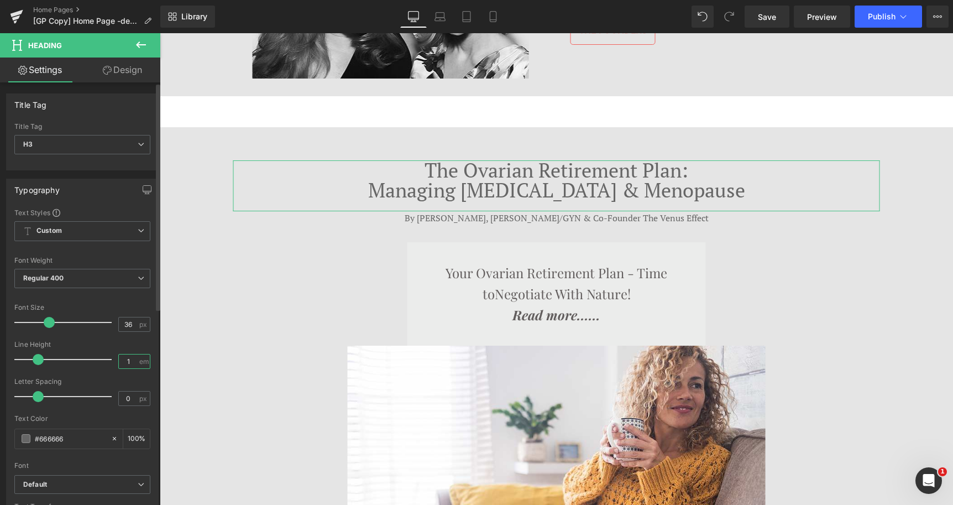
scroll to position [3921, 784]
type input "1"
click at [872, 14] on span "Publish" at bounding box center [882, 16] width 28 height 9
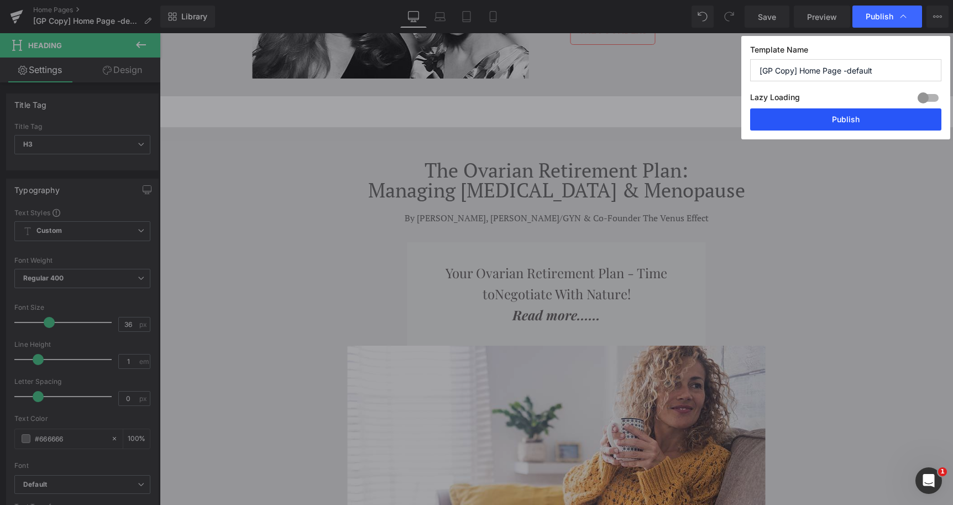
click at [837, 121] on button "Publish" at bounding box center [845, 119] width 191 height 22
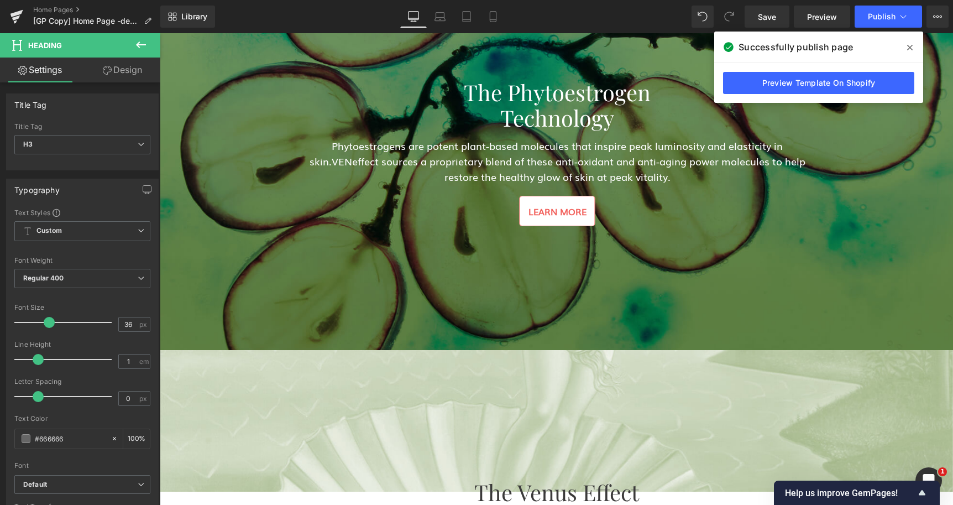
scroll to position [1871, 0]
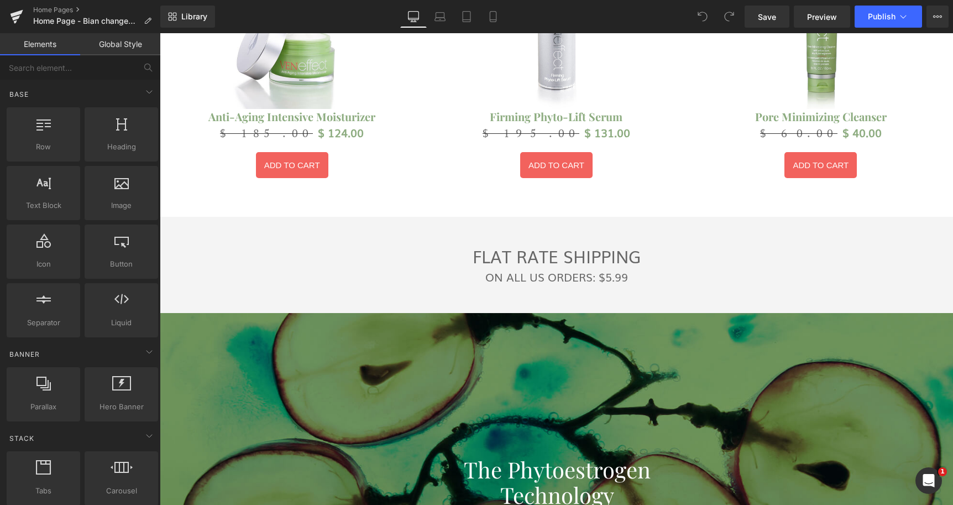
scroll to position [1917, 0]
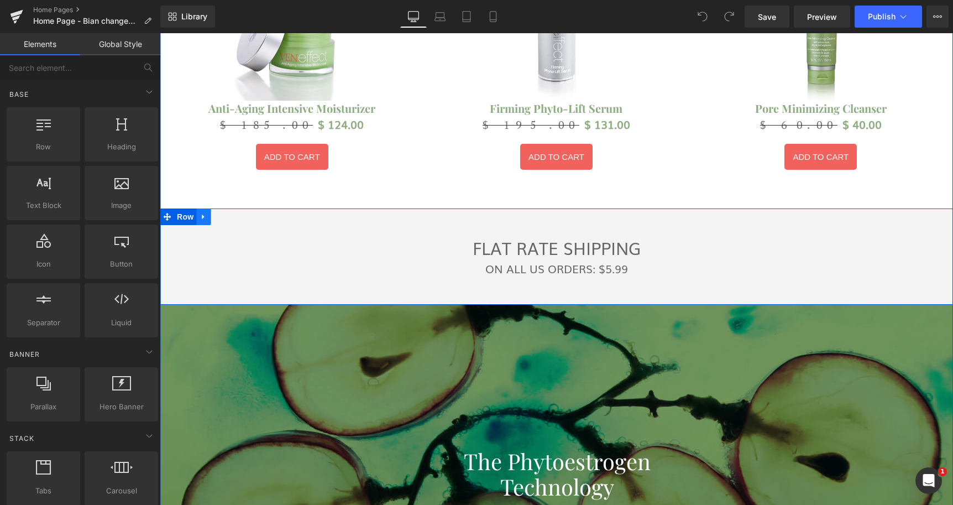
click at [202, 214] on icon at bounding box center [203, 216] width 2 height 5
click at [200, 213] on icon at bounding box center [204, 217] width 8 height 8
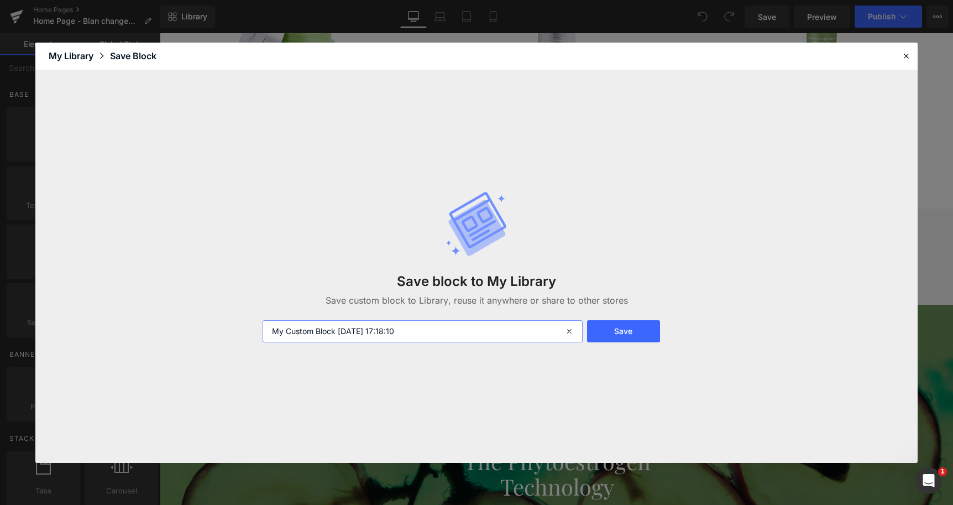
drag, startPoint x: 416, startPoint y: 327, endPoint x: 214, endPoint y: 350, distance: 202.5
click at [263, 342] on input "My Custom Block [DATE] 17:18:10" at bounding box center [423, 331] width 320 height 22
type input "Flat rate shipping home page [DATE]"
click at [632, 336] on button "Save" at bounding box center [624, 331] width 74 height 22
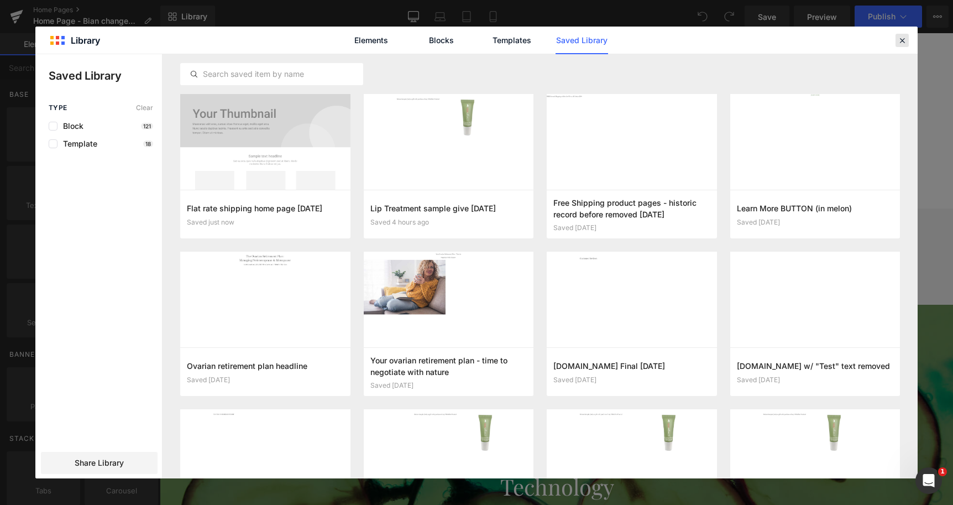
click at [906, 39] on icon at bounding box center [902, 40] width 10 height 10
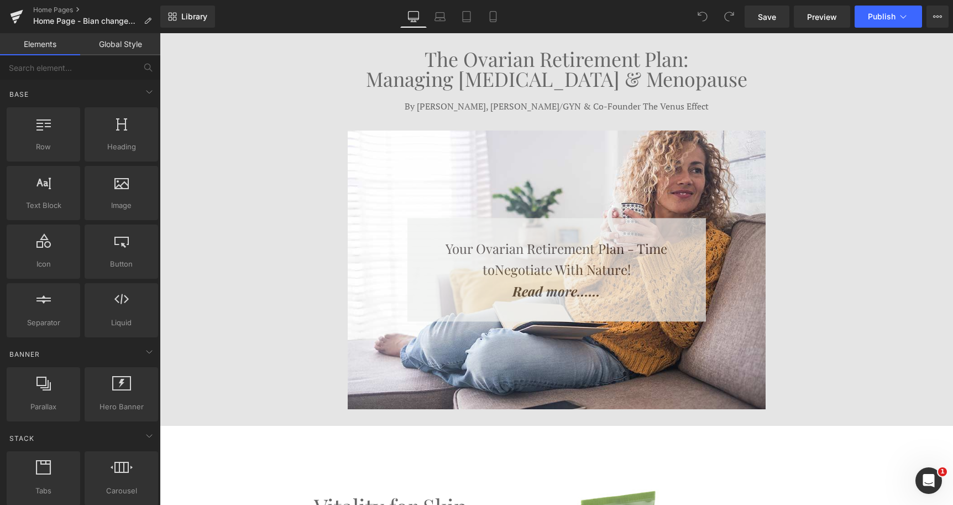
scroll to position [733, 0]
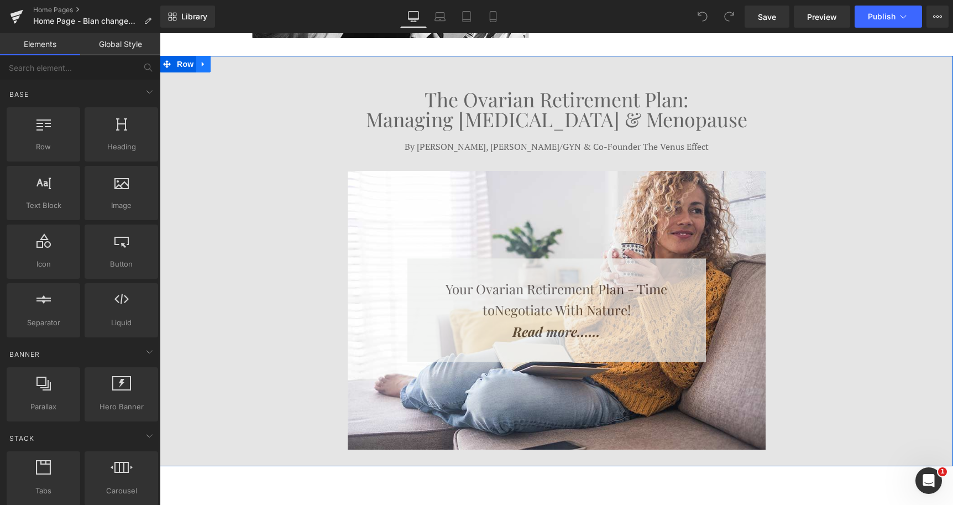
click at [202, 62] on icon at bounding box center [203, 64] width 2 height 5
click at [200, 60] on icon at bounding box center [204, 64] width 8 height 8
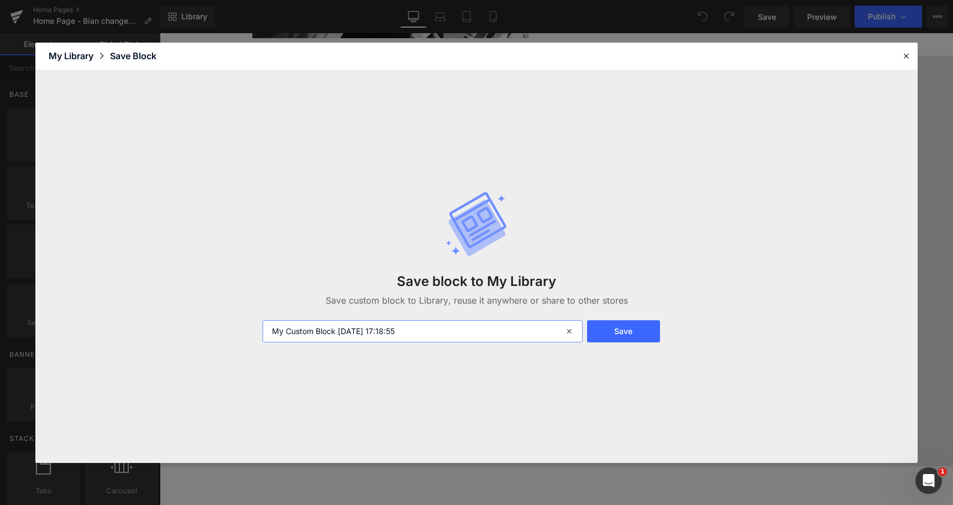
drag, startPoint x: 434, startPoint y: 329, endPoint x: 198, endPoint y: 352, distance: 237.1
click at [263, 342] on input "My Custom Block [DATE] 17:18:55" at bounding box center [423, 331] width 320 height 22
type input "Ovarian Retirement plan content for home page"
click at [633, 330] on button "Save" at bounding box center [624, 331] width 74 height 22
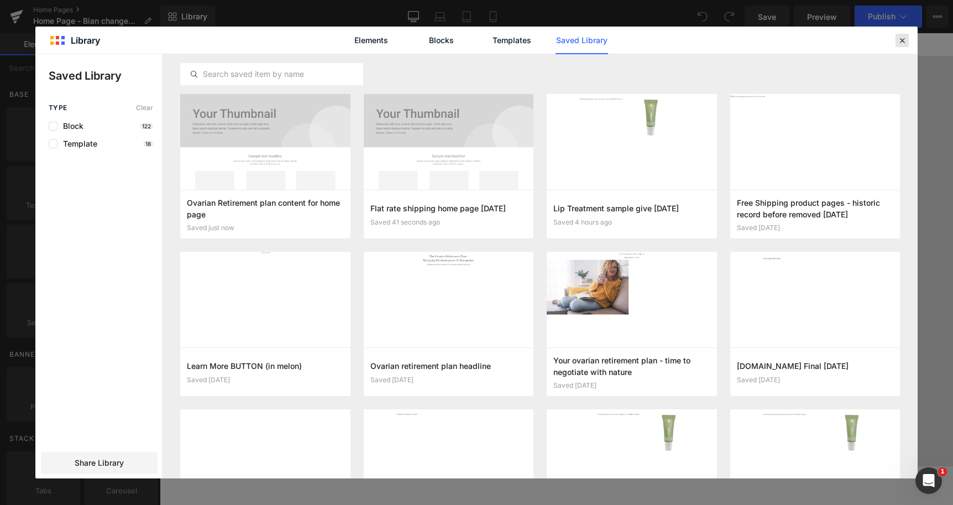
click at [900, 41] on icon at bounding box center [902, 40] width 10 height 10
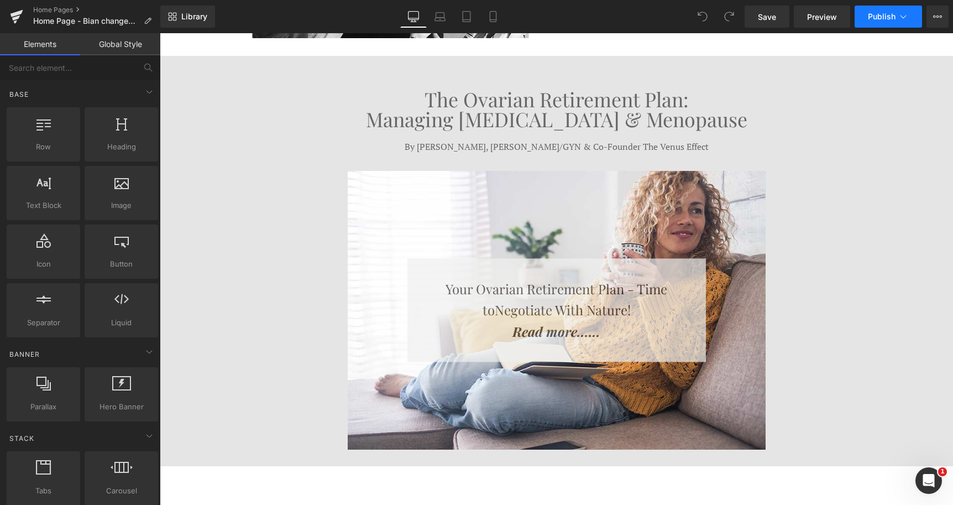
click at [894, 22] on button "Publish" at bounding box center [888, 17] width 67 height 22
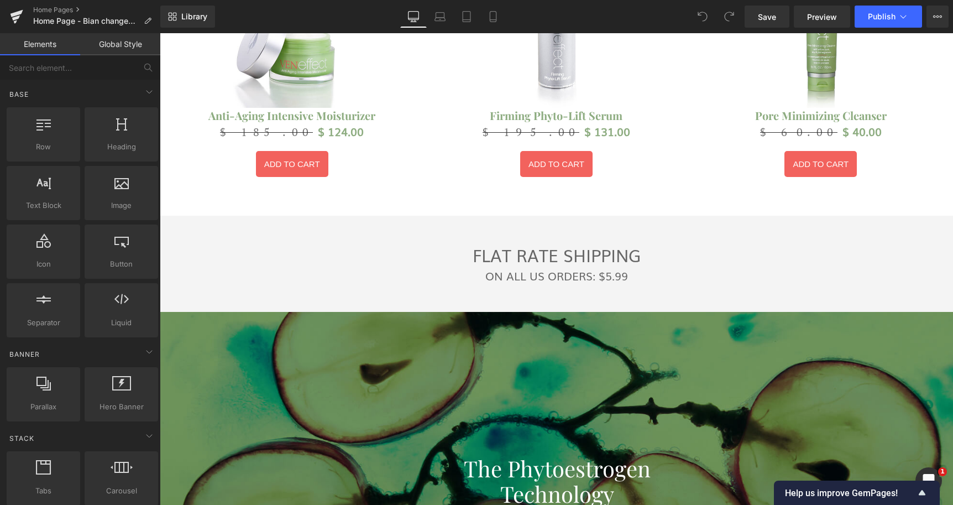
scroll to position [1973, 0]
